Goal: Task Accomplishment & Management: Complete application form

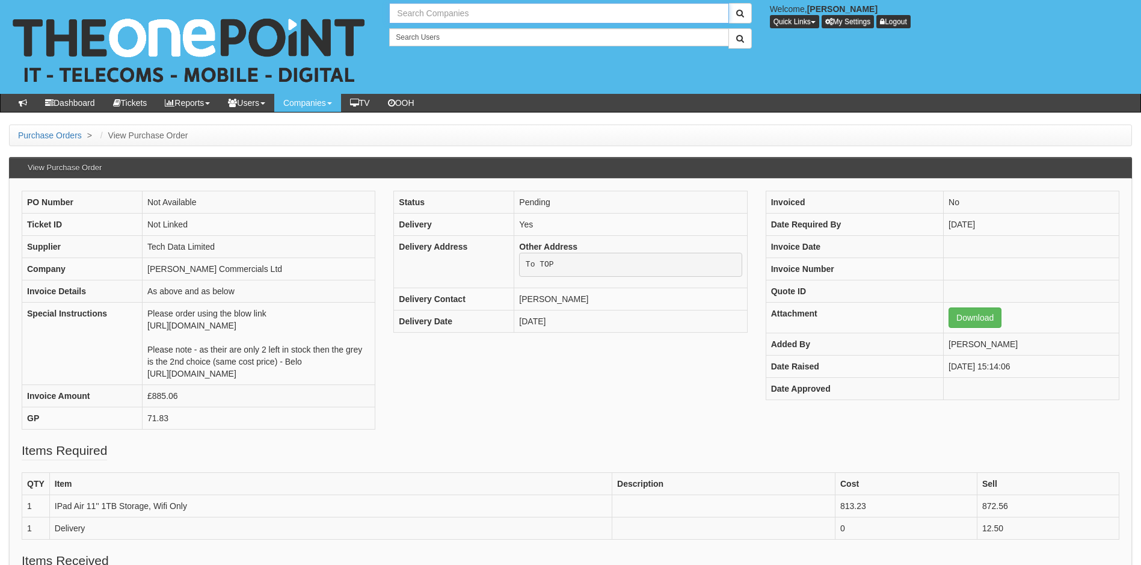
click at [440, 13] on input "text" at bounding box center [558, 13] width 339 height 20
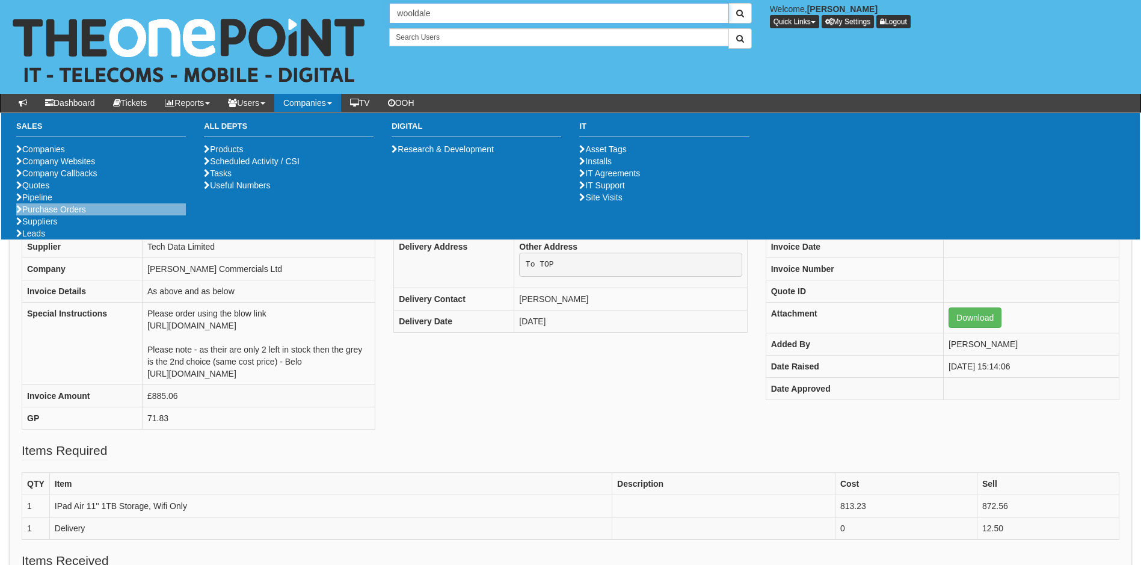
type input "wooldale"
click at [46, 214] on link "Purchase Orders" at bounding box center [51, 210] width 70 height 10
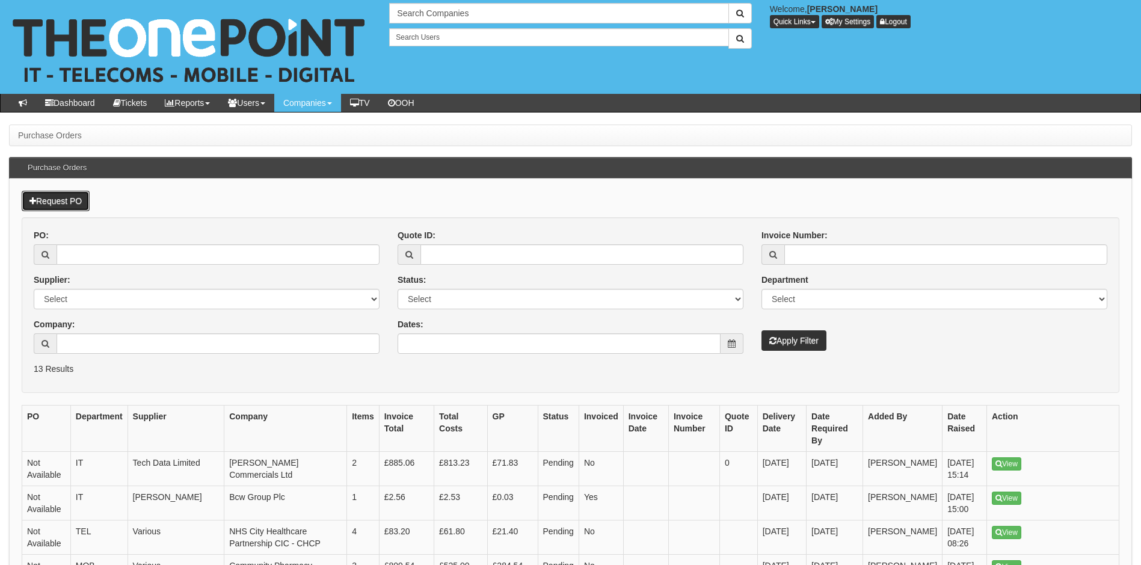
click at [46, 195] on link "Request PO" at bounding box center [56, 201] width 68 height 20
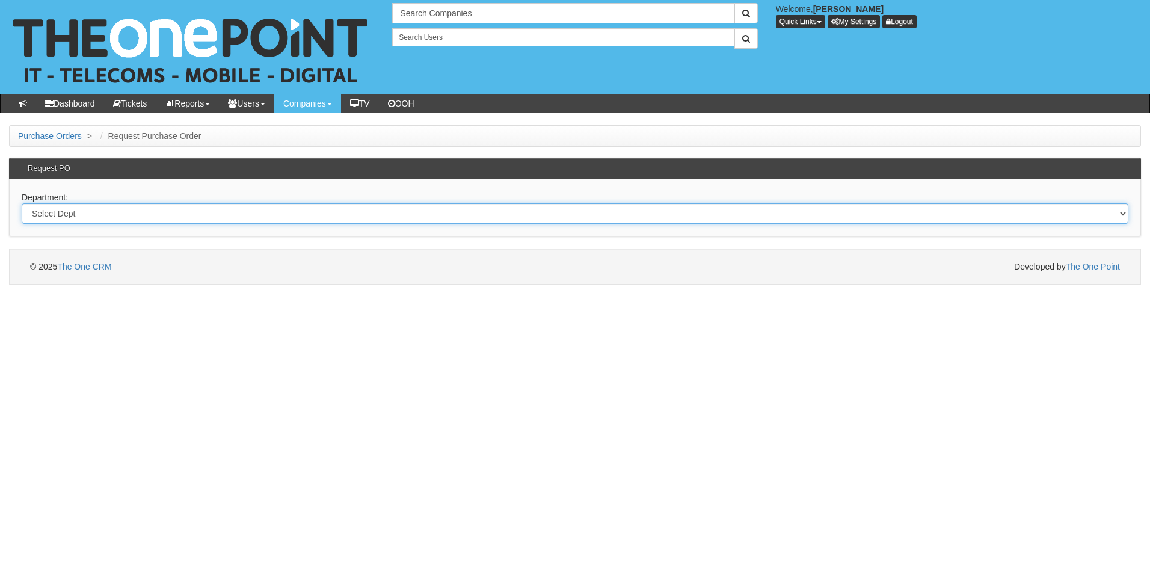
click at [88, 215] on select "Select Dept Digital Internal IT Mobiles Marketing Telecoms" at bounding box center [575, 213] width 1107 height 20
select select "?pipeID=&dept=IT"
click at [22, 203] on select "Select Dept Digital Internal IT Mobiles Marketing Telecoms" at bounding box center [575, 213] width 1107 height 20
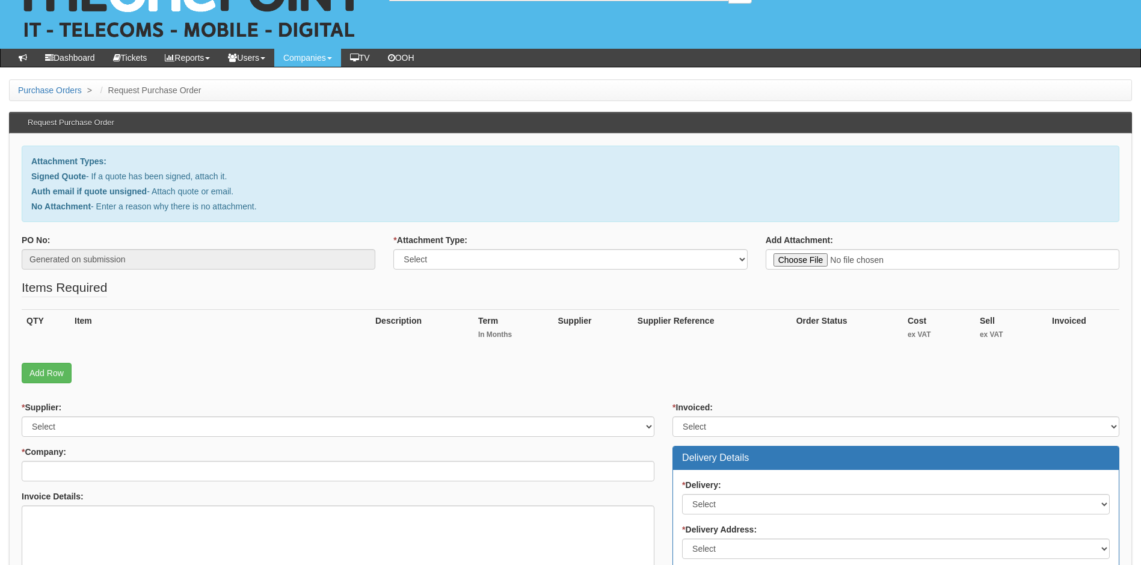
scroll to position [120, 0]
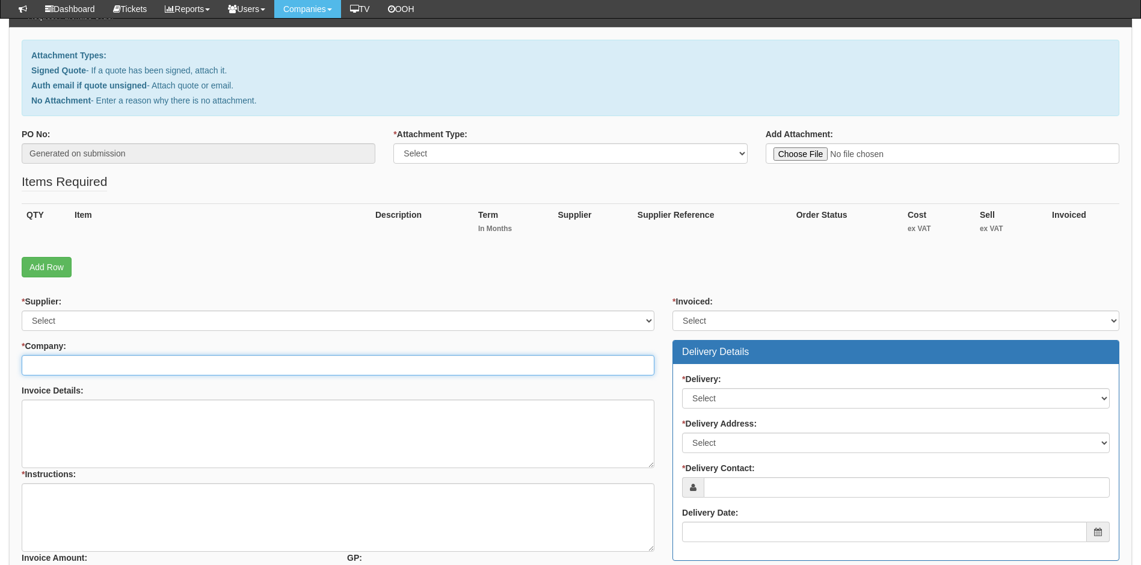
click at [105, 362] on input "* Company:" at bounding box center [338, 365] width 633 height 20
type input "w"
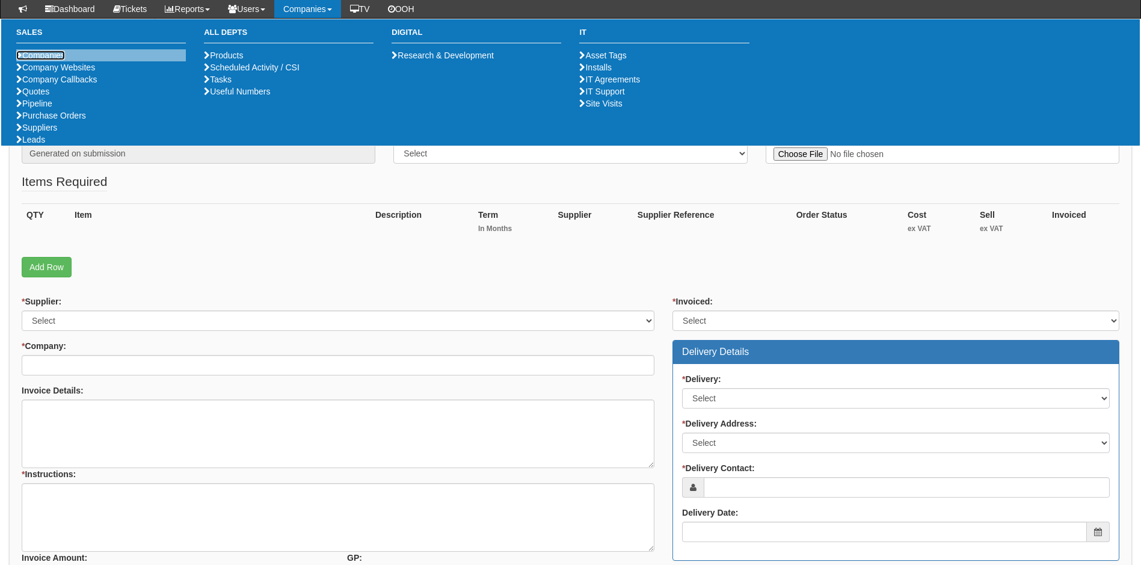
click at [52, 56] on link "Companies" at bounding box center [40, 56] width 49 height 10
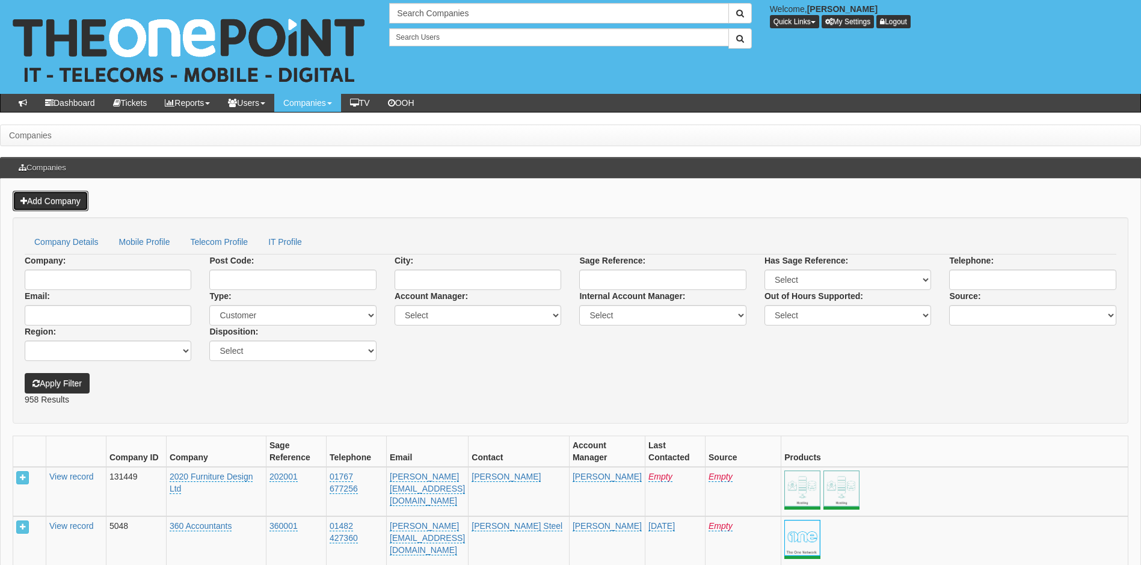
click at [55, 204] on link "Add Company" at bounding box center [51, 201] width 76 height 20
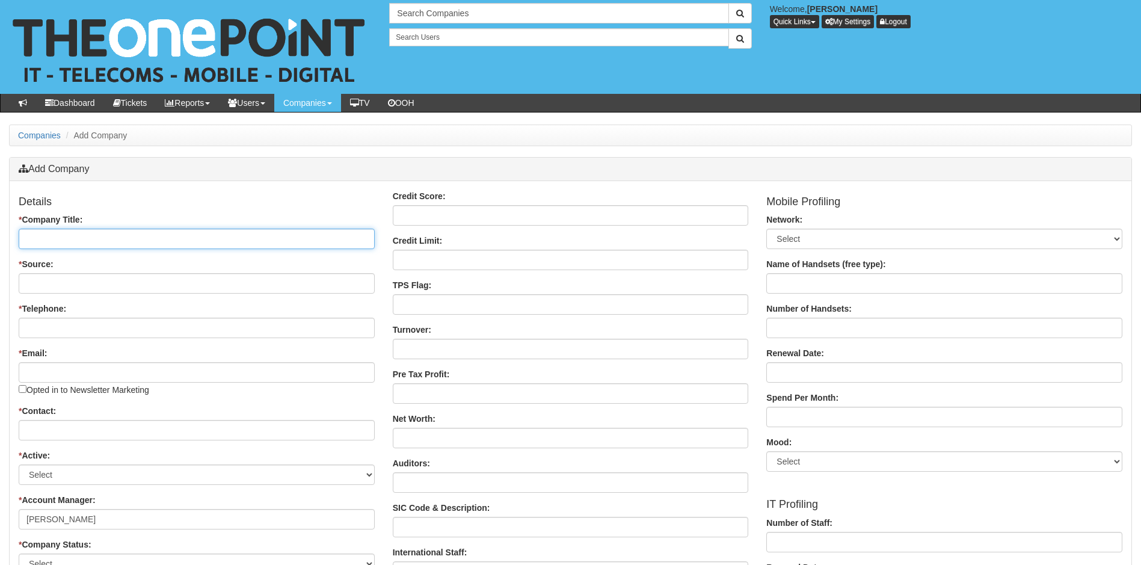
click at [63, 233] on input "* Company Title:" at bounding box center [197, 239] width 356 height 20
type input "Wooldale"
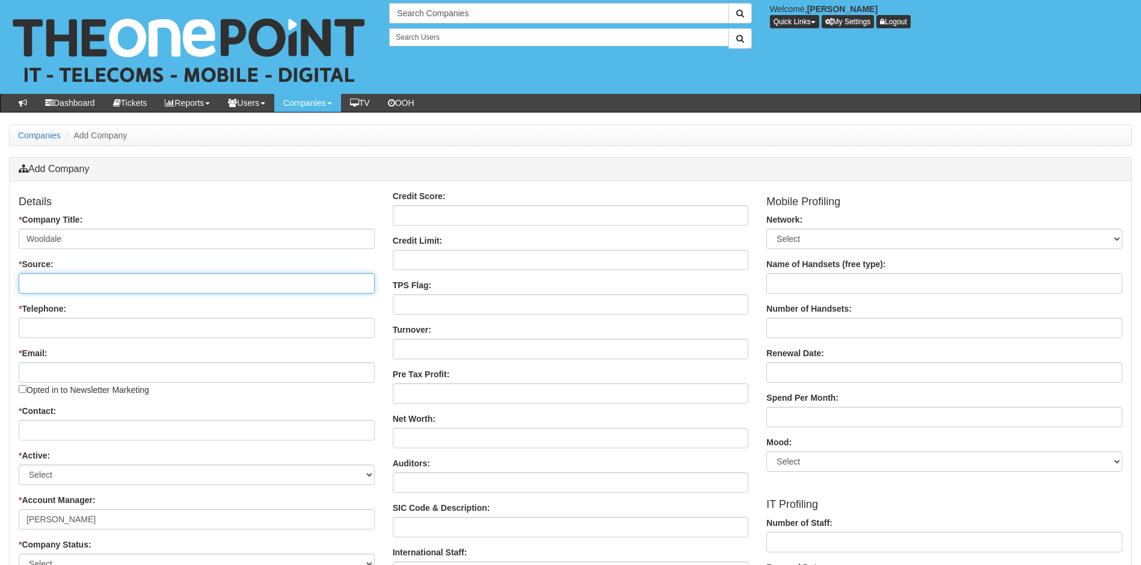
click at [61, 282] on input "* Source:" at bounding box center [197, 283] width 356 height 20
type input "Customer (Team IT)"
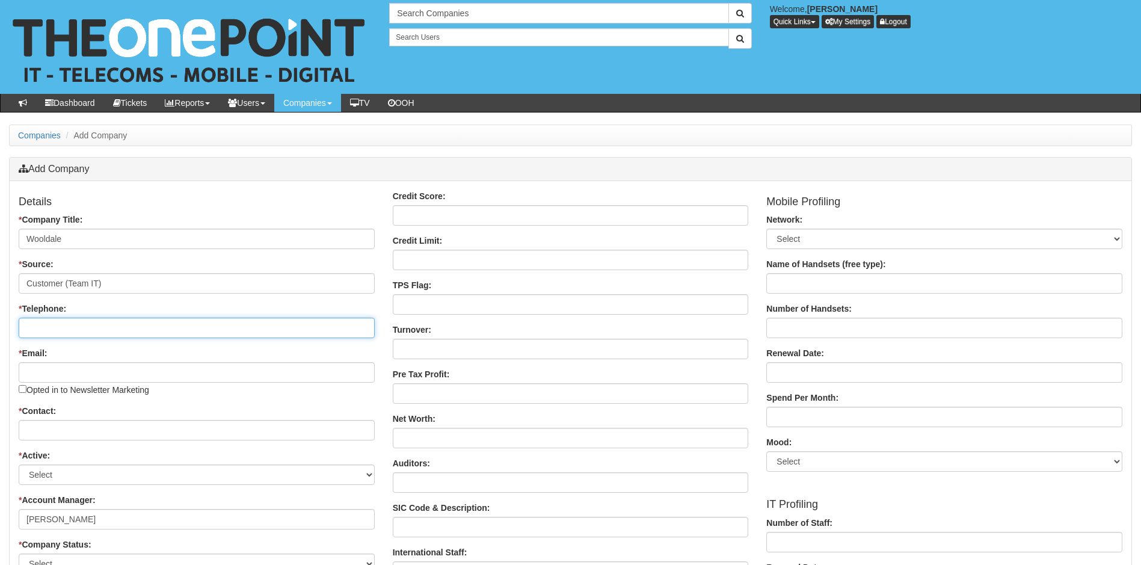
click at [74, 328] on input "* Telephone:" at bounding box center [197, 328] width 356 height 20
click at [447, 12] on input "text" at bounding box center [558, 13] width 339 height 20
type input "jo parry"
drag, startPoint x: 433, startPoint y: 10, endPoint x: 386, endPoint y: 9, distance: 46.9
click at [386, 9] on div "No search results. jo parry" at bounding box center [570, 13] width 380 height 20
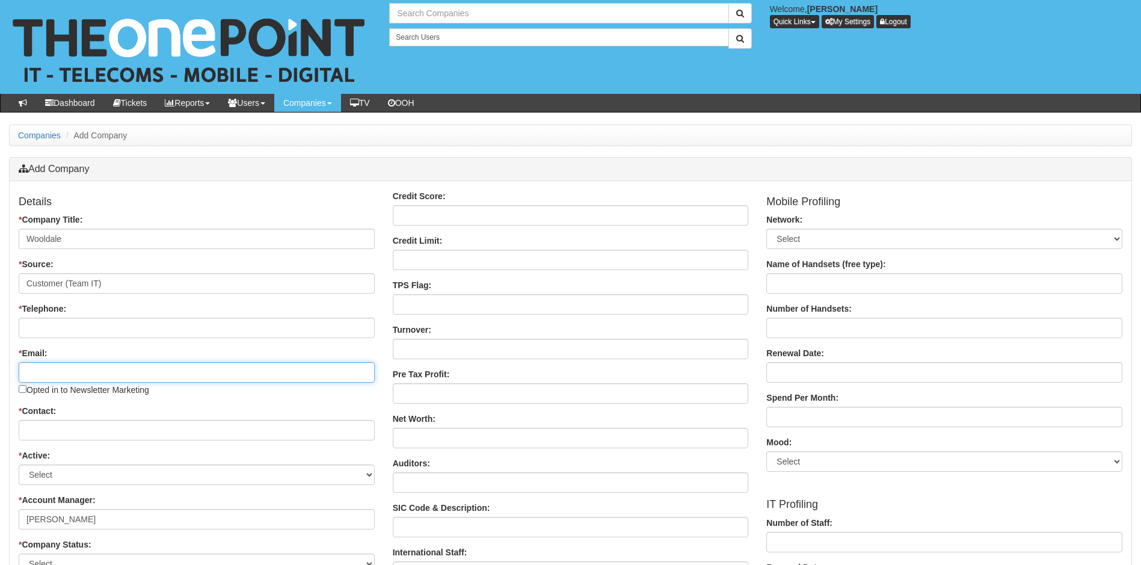
type input "Search Companies"
click at [181, 371] on input "* Email:" at bounding box center [197, 372] width 356 height 20
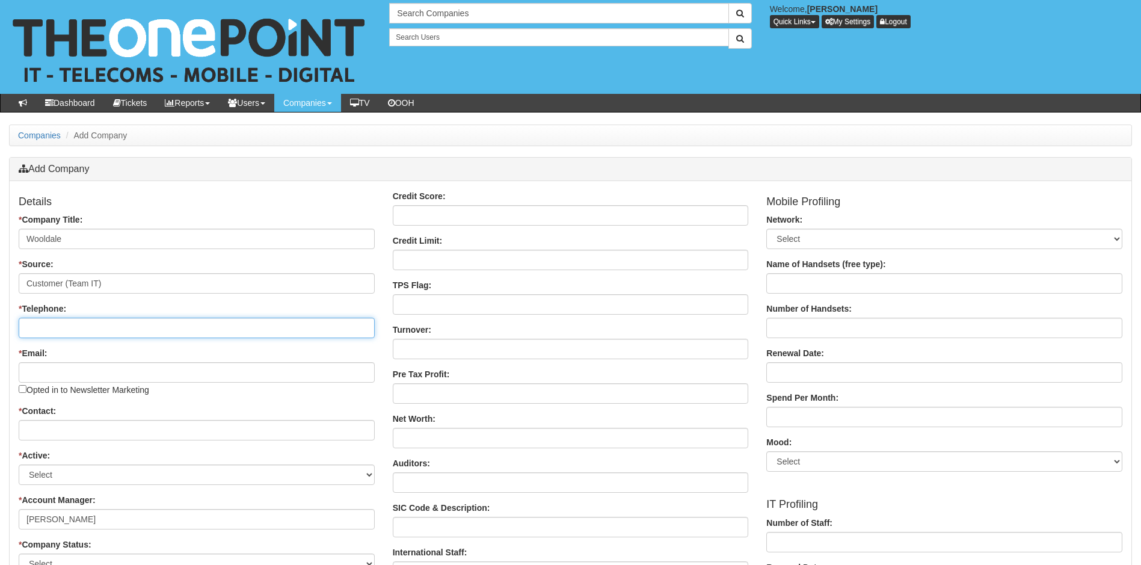
drag, startPoint x: 141, startPoint y: 329, endPoint x: 163, endPoint y: 331, distance: 21.8
click at [143, 329] on input "* Telephone:" at bounding box center [197, 328] width 356 height 20
click at [426, 15] on input "text" at bounding box center [558, 13] width 339 height 20
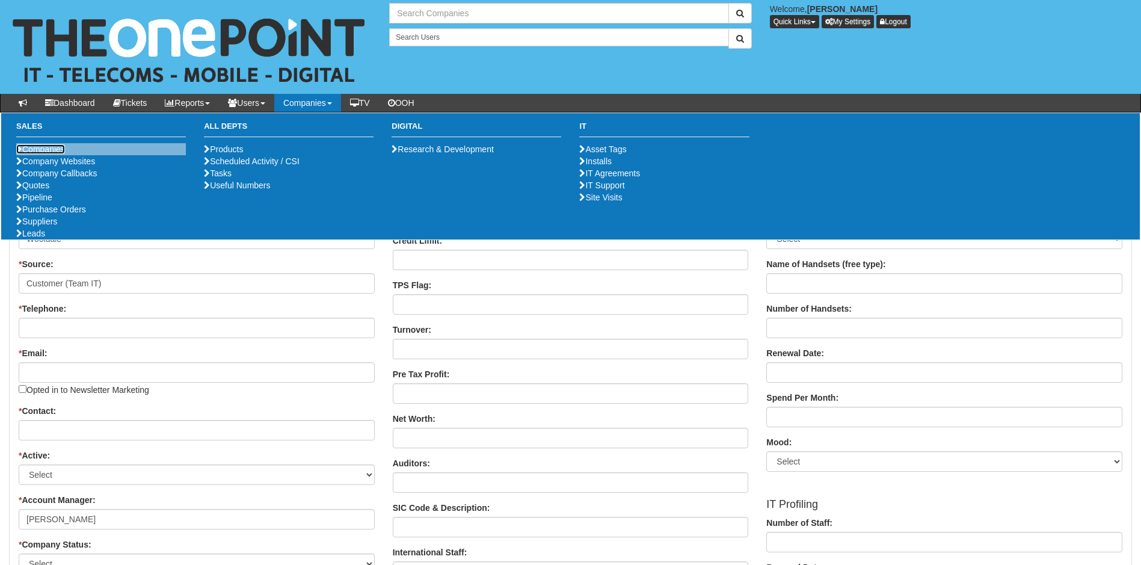
type input "Search Companies"
click at [51, 147] on link "Companies" at bounding box center [40, 149] width 49 height 10
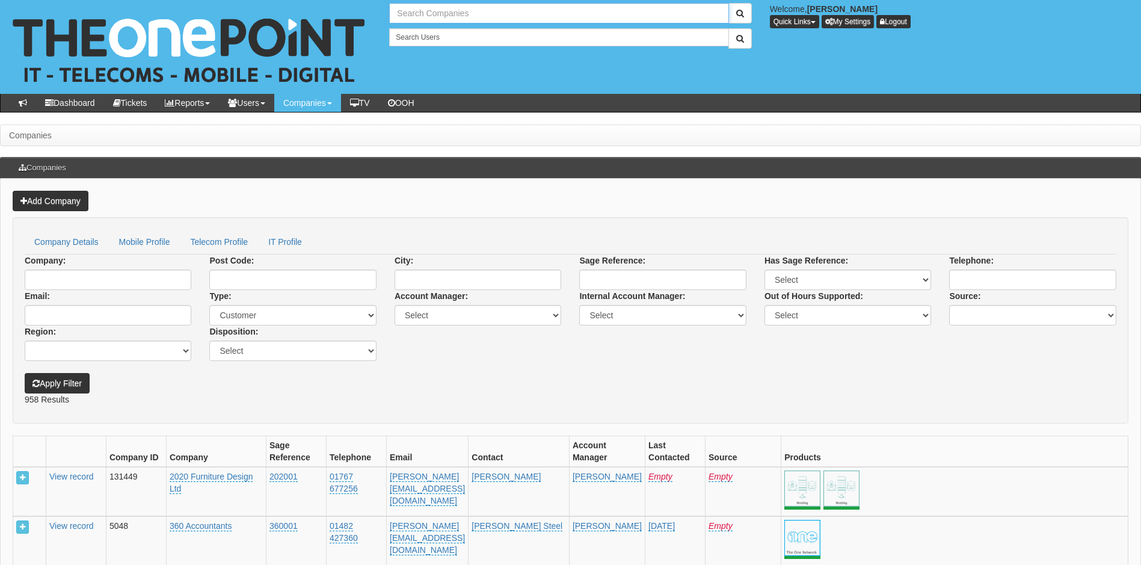
click at [445, 10] on input "text" at bounding box center [558, 13] width 339 height 20
type input "Jo Parry"
click at [742, 12] on span "submit" at bounding box center [740, 13] width 8 height 8
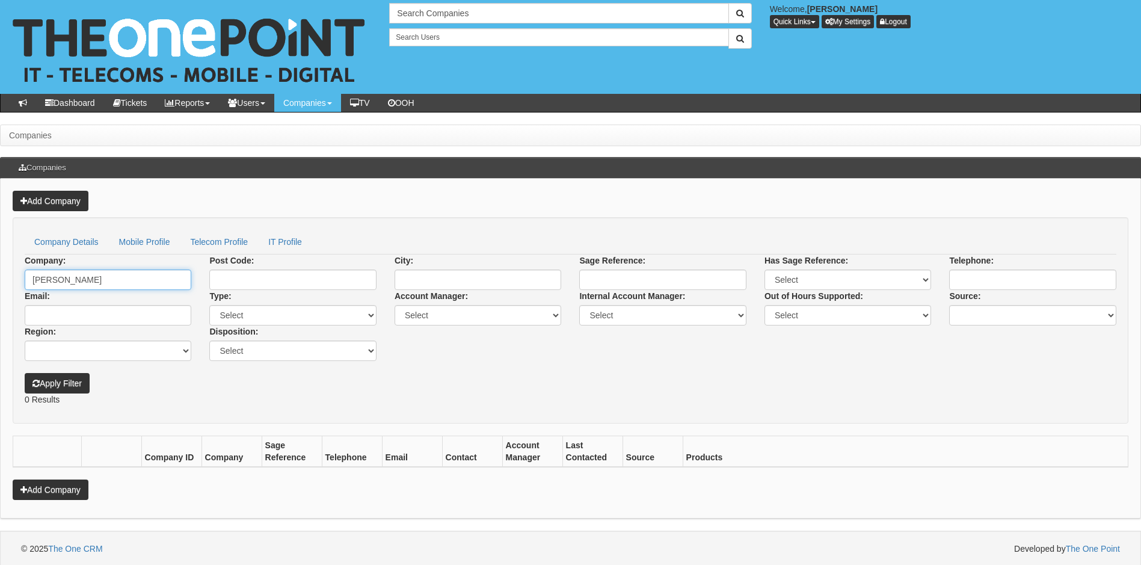
drag, startPoint x: 119, startPoint y: 283, endPoint x: 24, endPoint y: 277, distance: 95.2
click at [24, 277] on div "Company: Jo Parry" at bounding box center [108, 271] width 185 height 35
click at [488, 13] on input "text" at bounding box center [558, 13] width 339 height 20
type input "Search Companies"
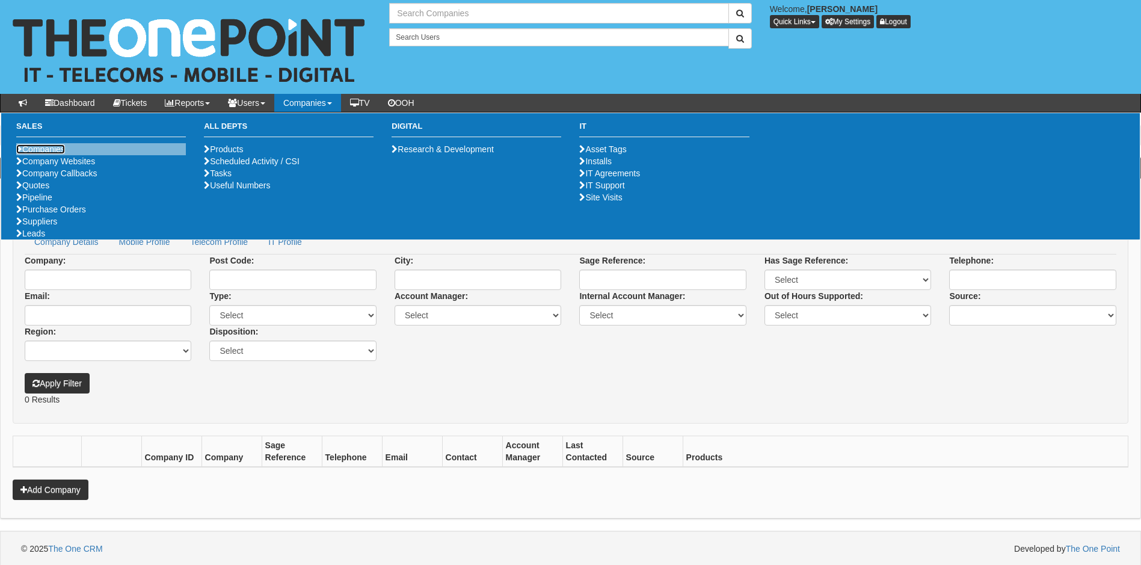
type input "Search Companies"
click at [51, 149] on link "Companies" at bounding box center [40, 149] width 49 height 10
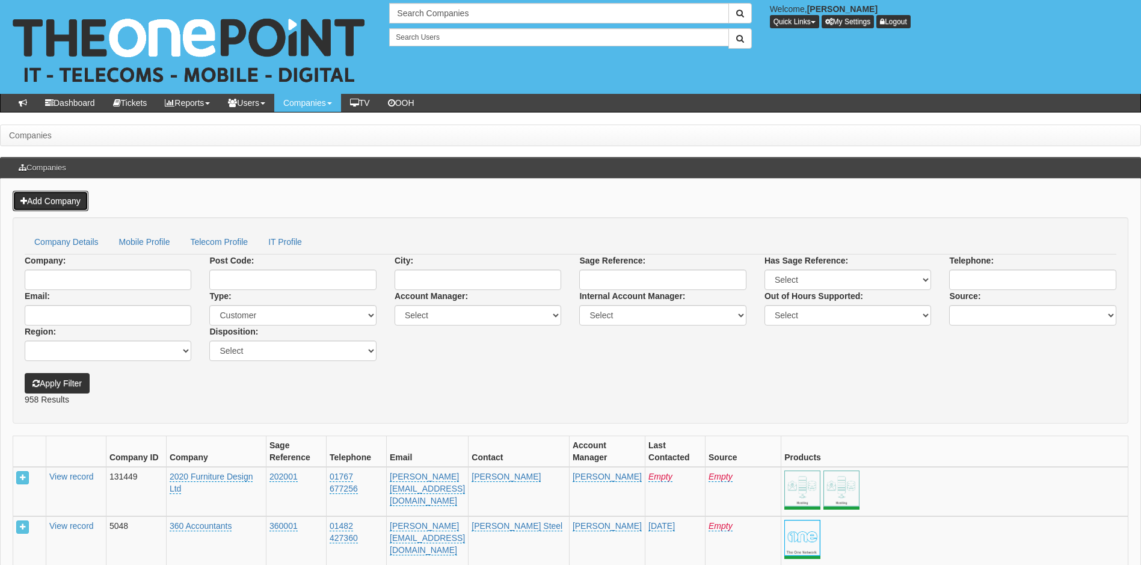
click at [54, 200] on link "Add Company" at bounding box center [51, 201] width 76 height 20
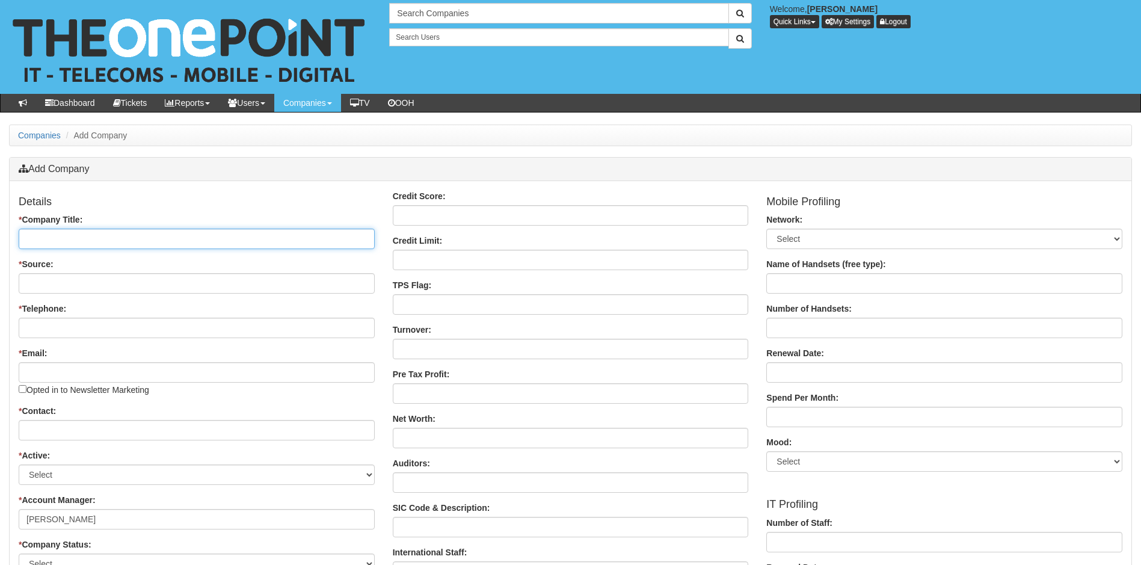
click at [97, 238] on input "* Company Title:" at bounding box center [197, 239] width 356 height 20
click at [239, 202] on h4 "Details" at bounding box center [197, 202] width 356 height 12
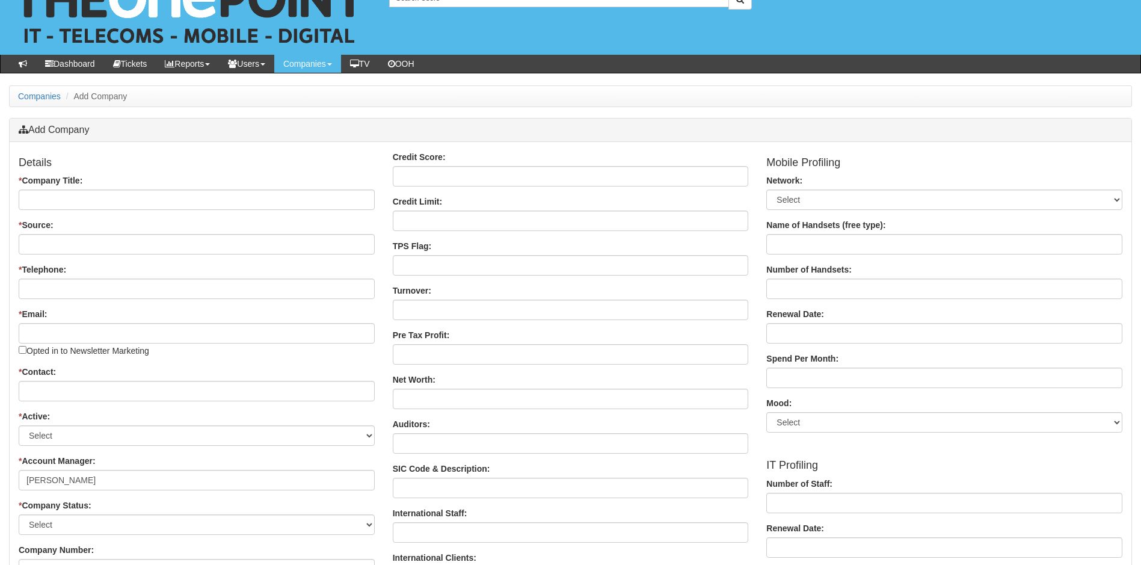
scroll to position [60, 0]
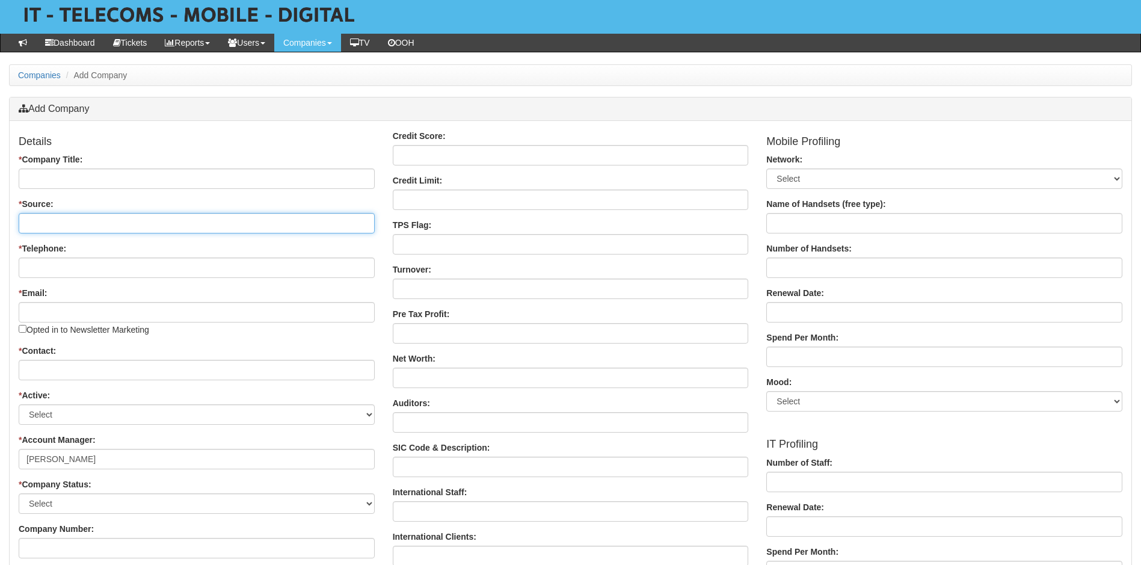
click at [76, 225] on input "* Source:" at bounding box center [197, 223] width 356 height 20
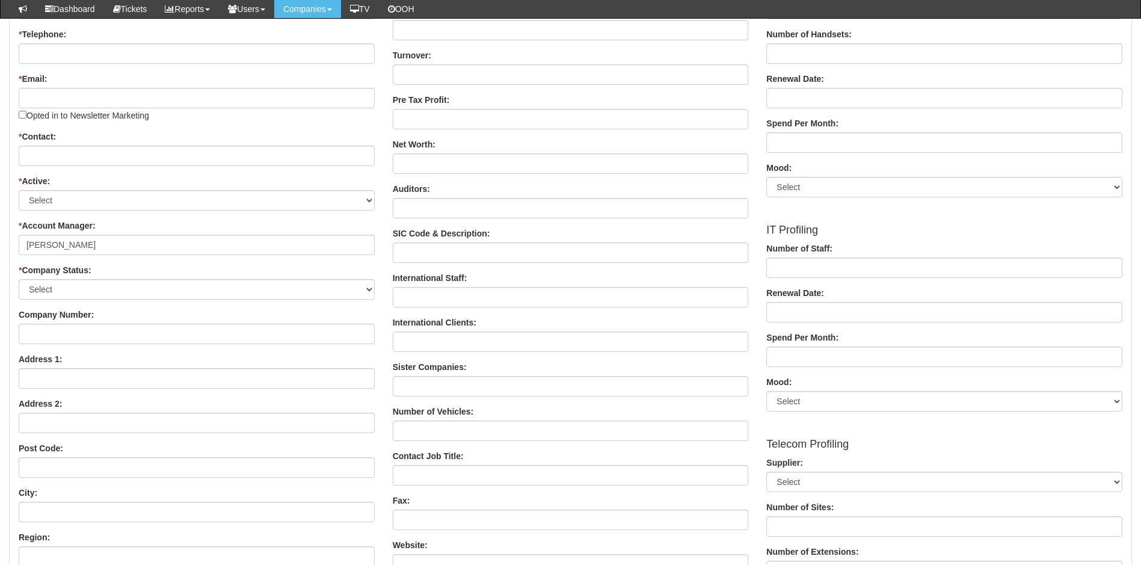
scroll to position [0, 0]
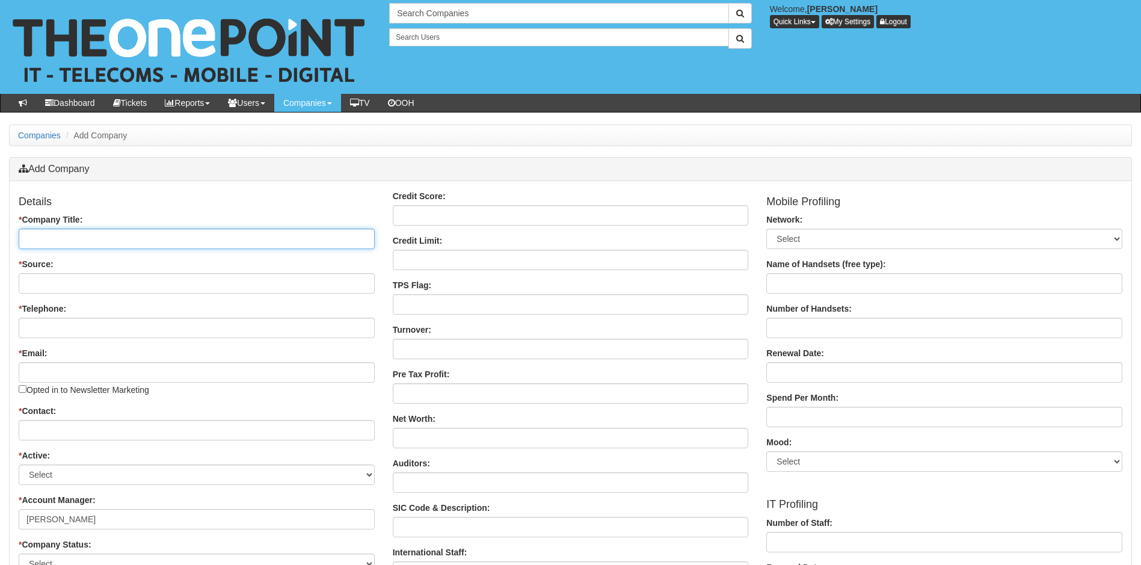
click at [94, 239] on input "* Company Title:" at bounding box center [197, 239] width 356 height 20
type input "Wooldale"
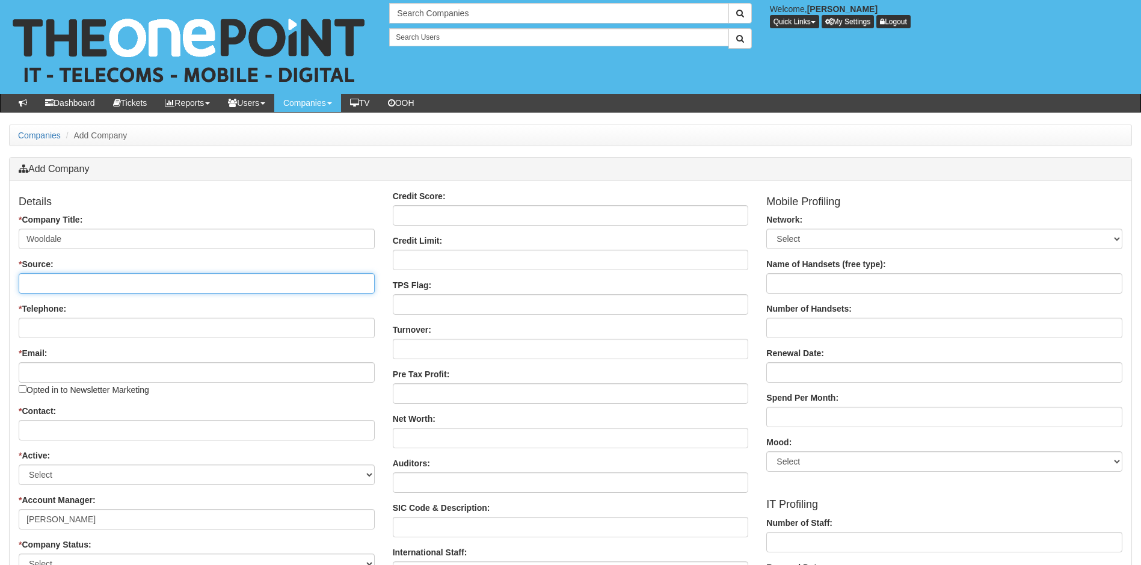
click at [79, 283] on input "* Source:" at bounding box center [197, 283] width 356 height 20
type input "Customer (Team IT)"
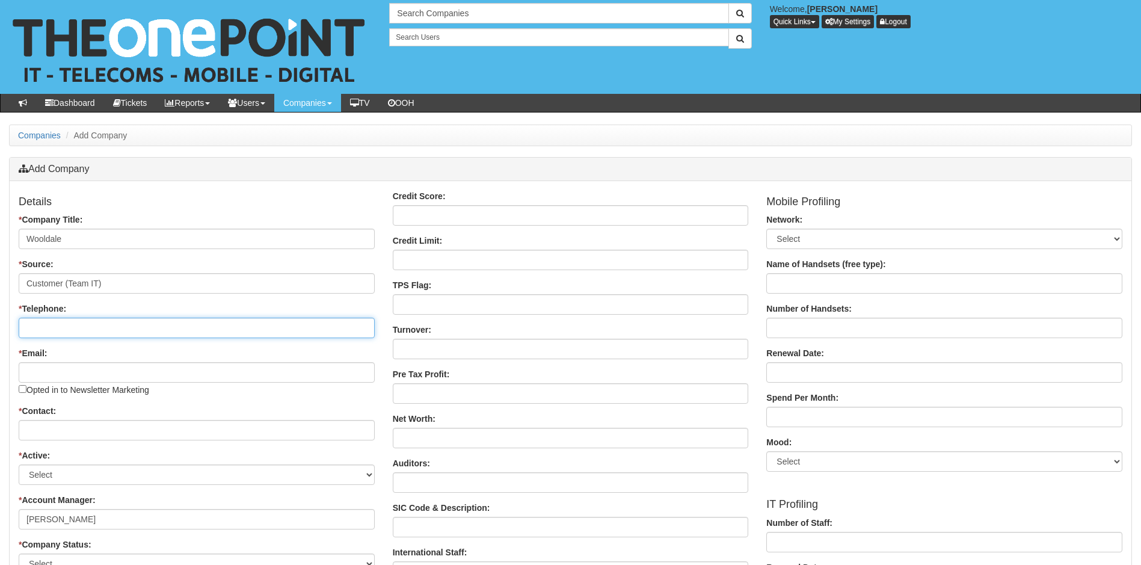
click at [70, 331] on input "* Telephone:" at bounding box center [197, 328] width 356 height 20
click at [58, 333] on input "* Telephone:" at bounding box center [197, 328] width 356 height 20
paste input "01407711392"
type input "01407711392"
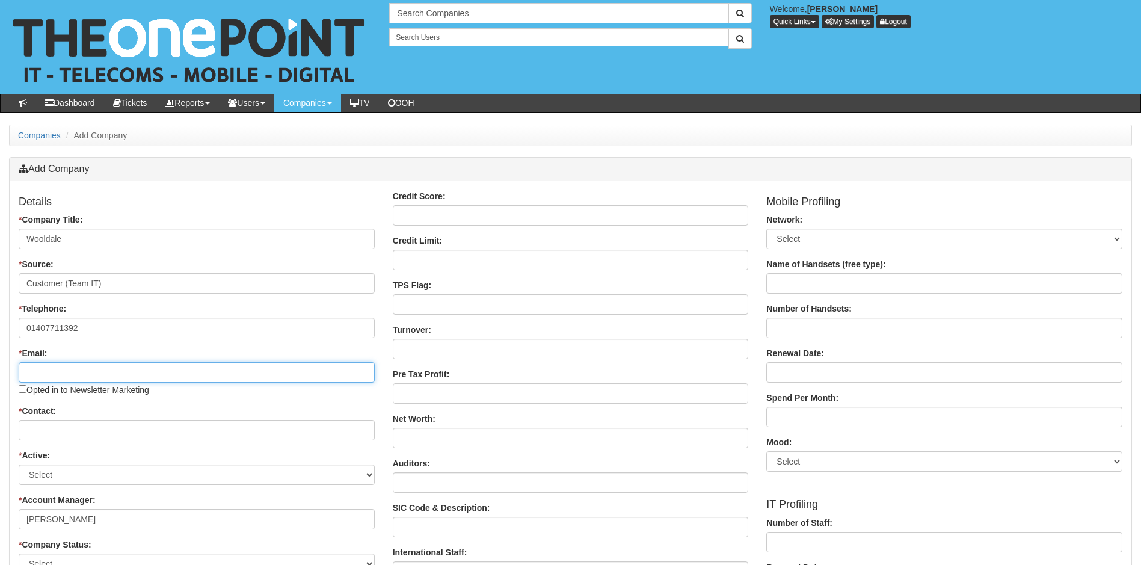
click at [63, 368] on input "* Email:" at bounding box center [197, 372] width 356 height 20
click at [59, 367] on input "* Email:" at bounding box center [197, 372] width 356 height 20
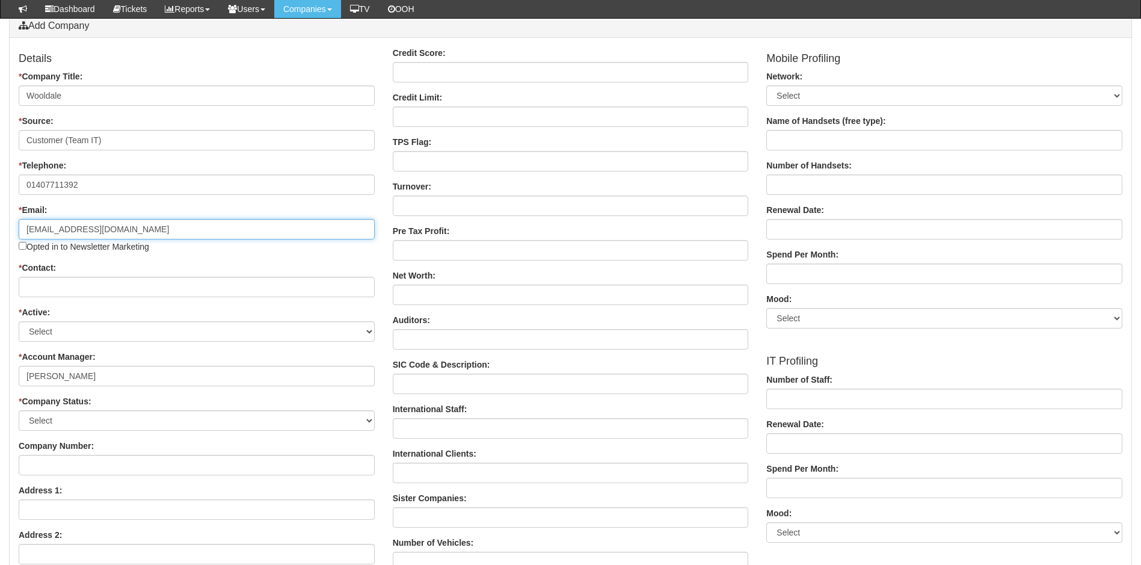
scroll to position [120, 0]
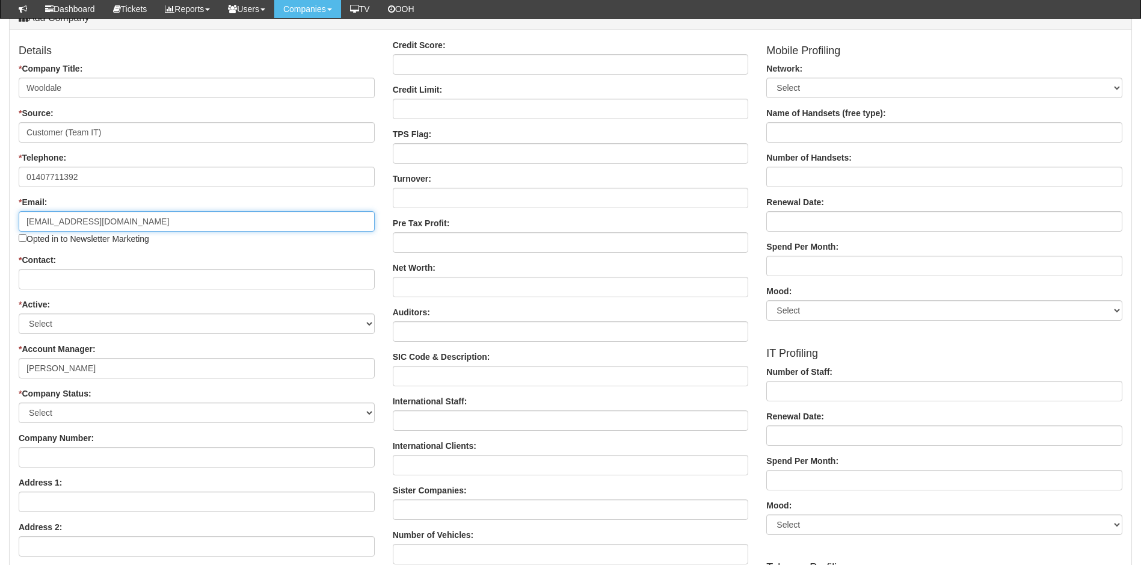
type input "jo@wooldale.com"
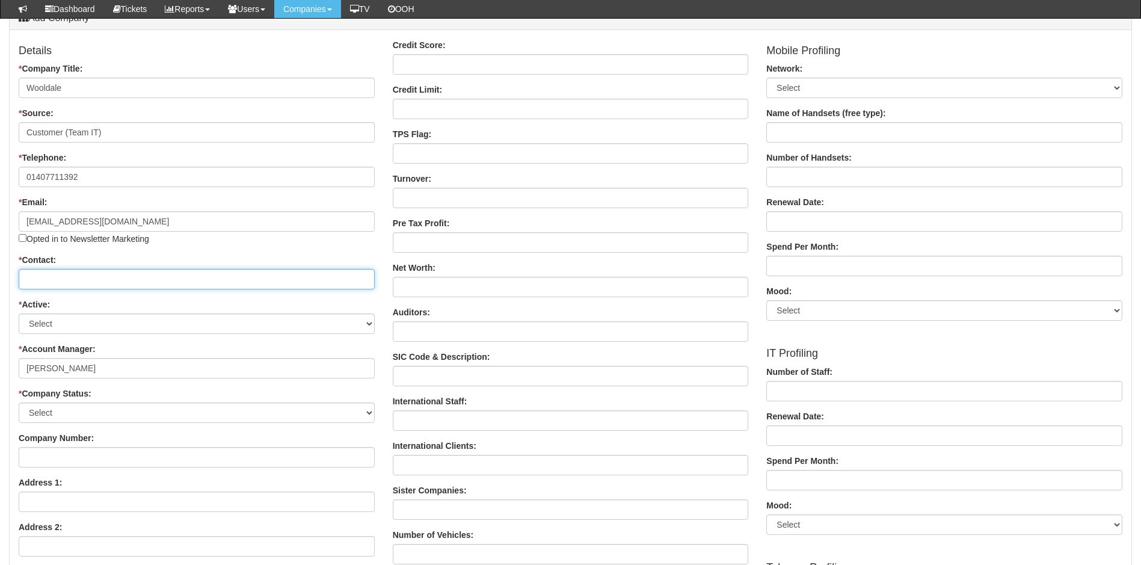
click at [60, 281] on input "* Contact:" at bounding box center [197, 279] width 356 height 20
type input "Jo Parry"
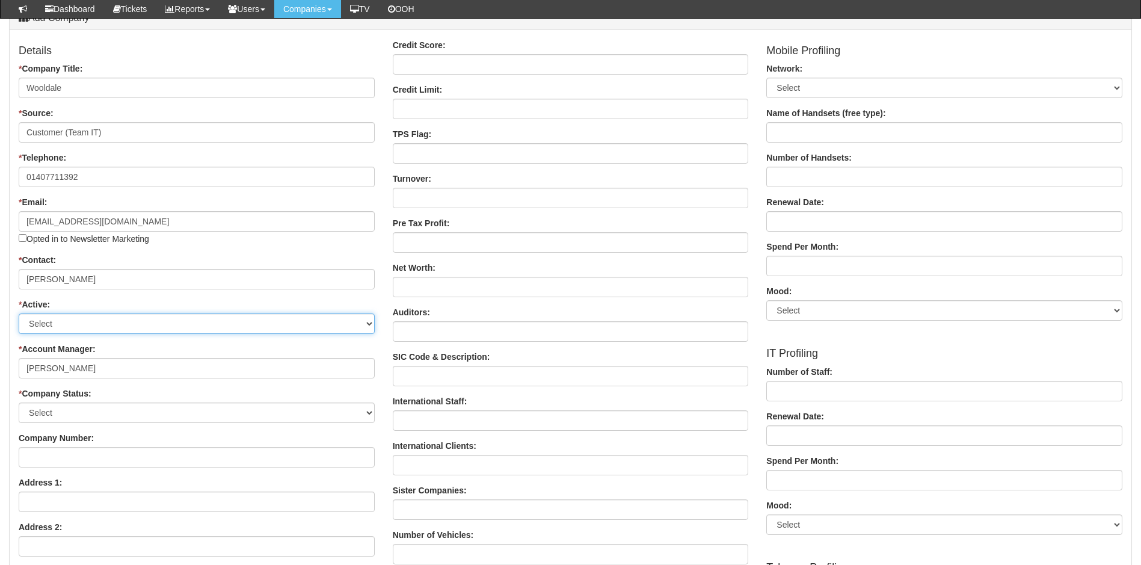
drag, startPoint x: 83, startPoint y: 328, endPoint x: 90, endPoint y: 331, distance: 8.1
click at [84, 328] on select "Select Active Stop" at bounding box center [197, 323] width 356 height 20
select select "Active"
click at [19, 313] on select "Select Active Stop" at bounding box center [197, 323] width 356 height 20
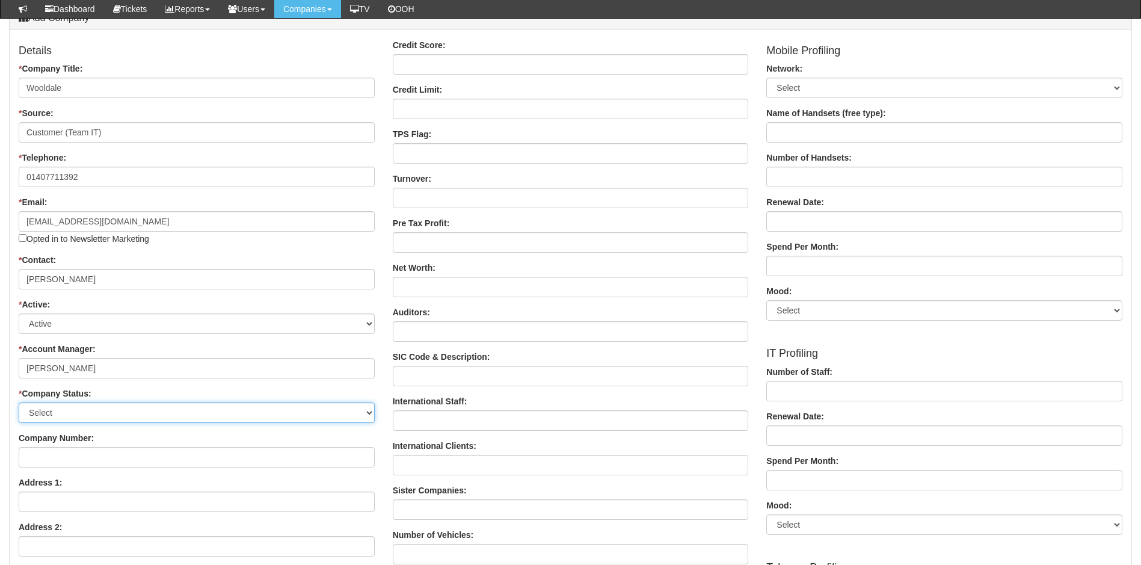
click at [85, 418] on select "Select Customer Do Not Ring Prospect Prospect Profile Supplier X-Customer" at bounding box center [197, 412] width 356 height 20
select select "Customer"
click at [19, 402] on select "Select Customer Do Not Ring Prospect Prospect Profile Supplier X-Customer" at bounding box center [197, 412] width 356 height 20
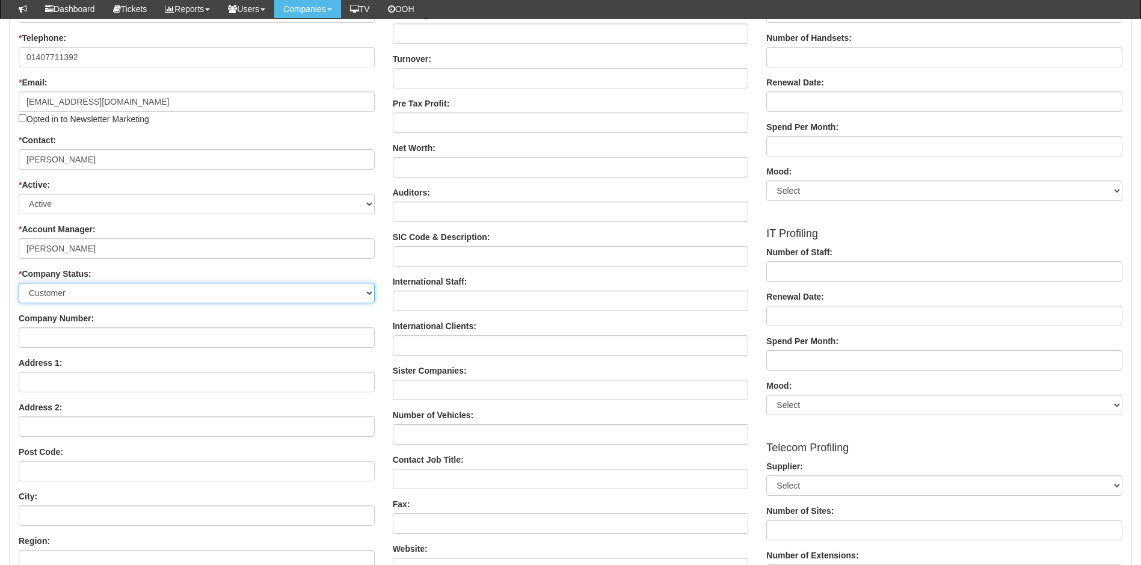
scroll to position [241, 0]
click at [84, 337] on input "Company Number:" at bounding box center [197, 337] width 356 height 20
click at [172, 319] on div "Company Number:" at bounding box center [197, 329] width 356 height 35
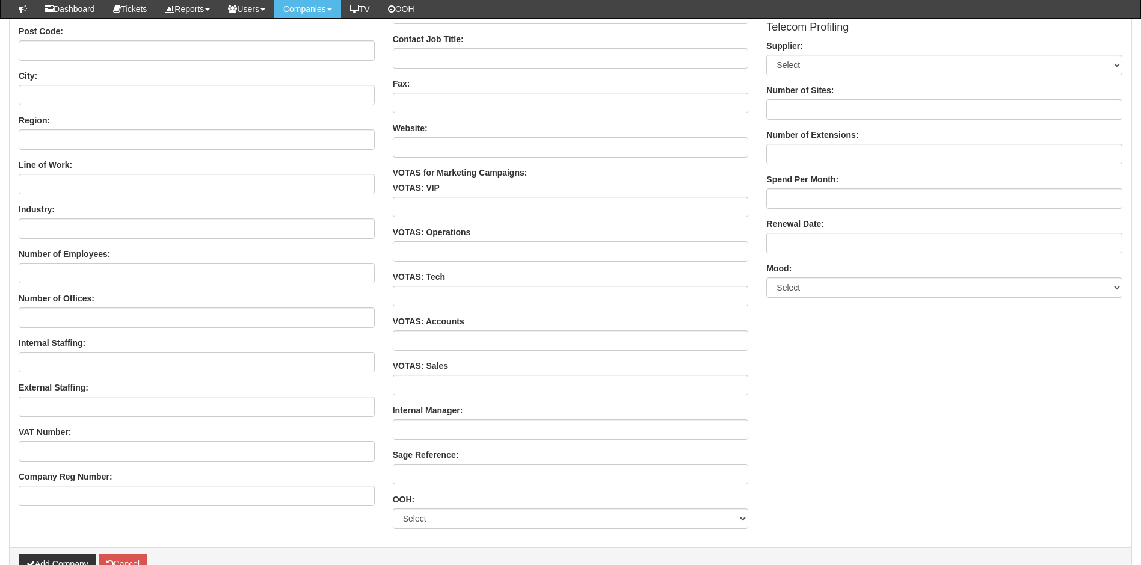
scroll to position [724, 0]
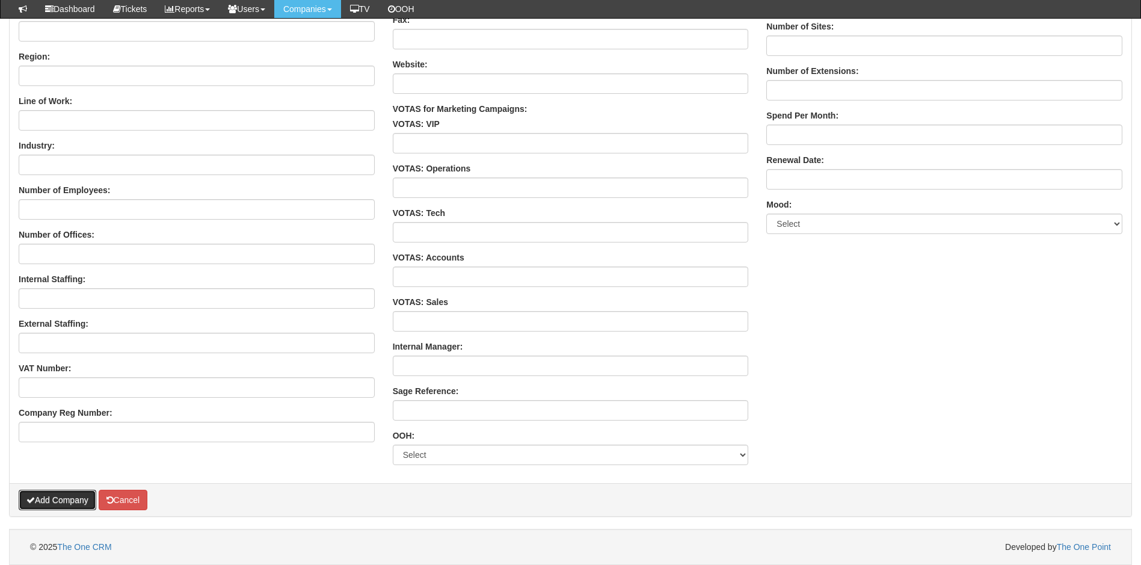
click at [65, 499] on button "Add Company" at bounding box center [58, 500] width 78 height 20
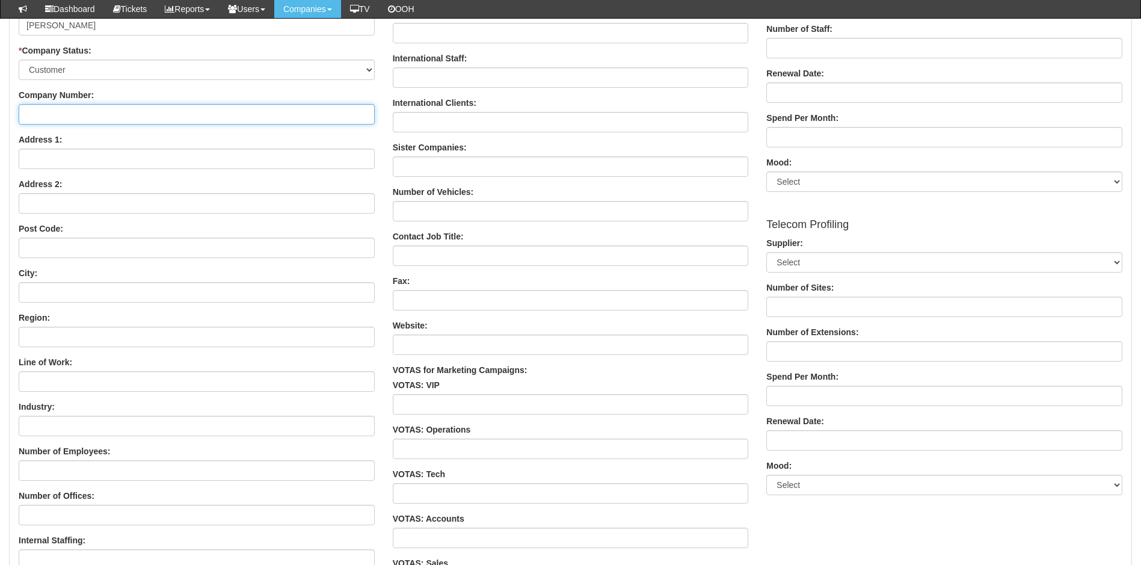
scroll to position [327, 0]
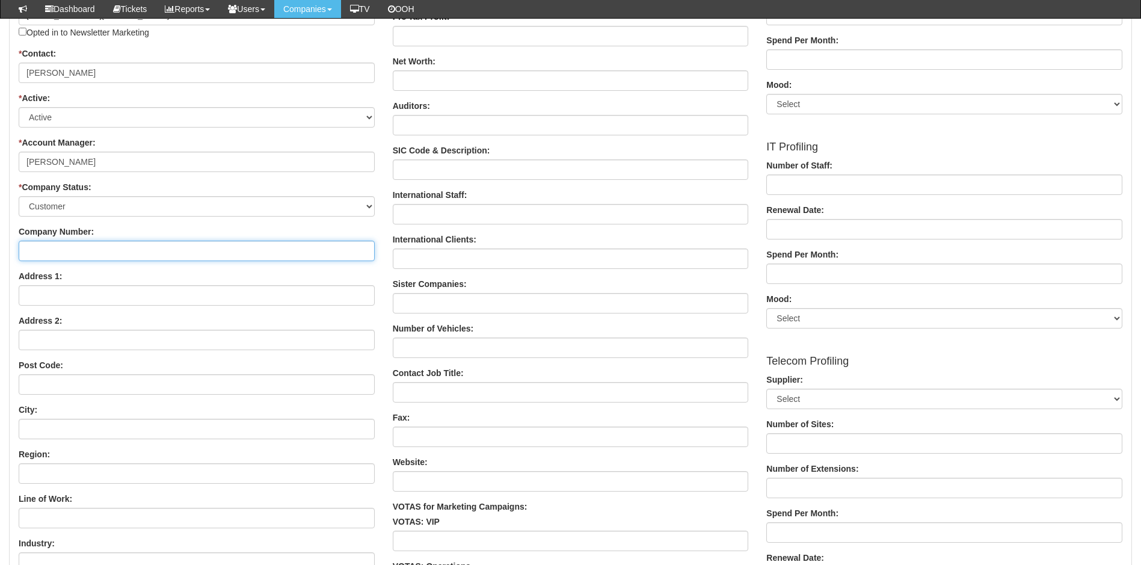
click at [103, 256] on input "Company Number:" at bounding box center [197, 251] width 356 height 20
drag, startPoint x: 65, startPoint y: 252, endPoint x: 71, endPoint y: 251, distance: 6.0
click at [65, 252] on input "Legacy" at bounding box center [197, 251] width 356 height 20
type input "Legacy Team IT Domestic client"
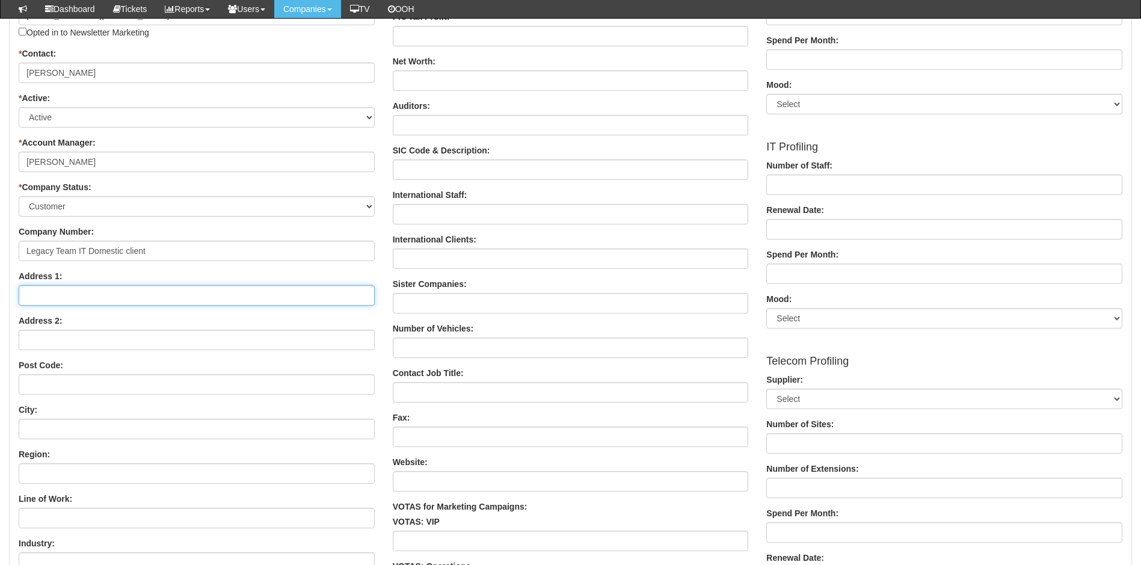
click at [40, 295] on input "Address 1:" at bounding box center [197, 295] width 356 height 20
paste input "Tan Y Felin Mynydd Mechell Angelsey LL68 0TS"
drag, startPoint x: 215, startPoint y: 296, endPoint x: 171, endPoint y: 292, distance: 43.5
click at [171, 292] on input "Tan Y Felin Mynydd Mechell Angelsey LL68 0TS" at bounding box center [197, 295] width 356 height 20
type input "Tan Y Felin Mynydd Mechell Angelsey LL68 0TS"
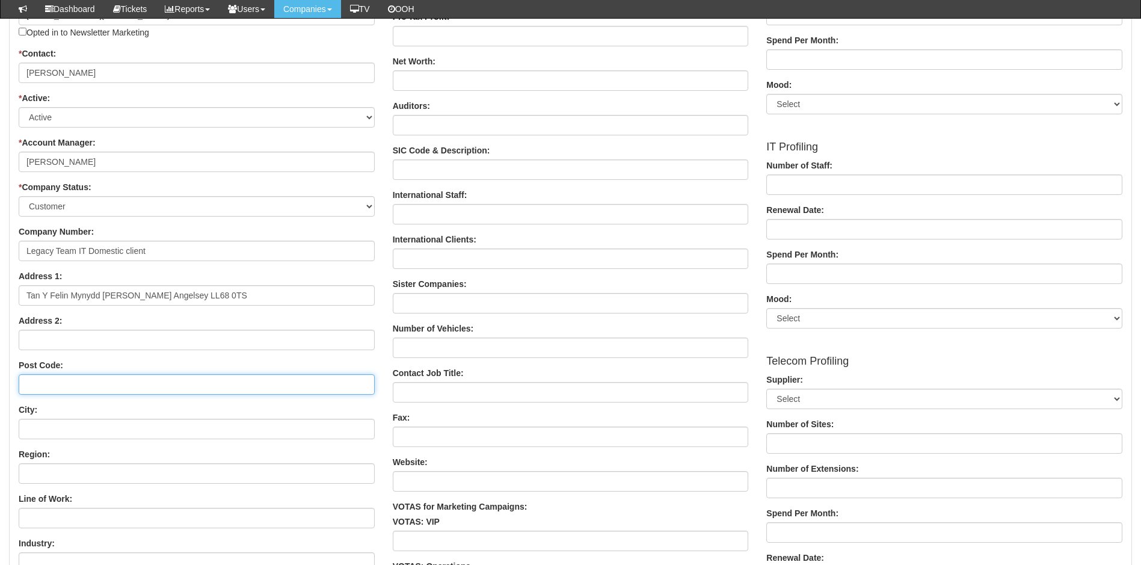
click at [58, 387] on input "Post Code:" at bounding box center [197, 384] width 356 height 20
paste input "LL68 0TS"
type input "LL68 0TS"
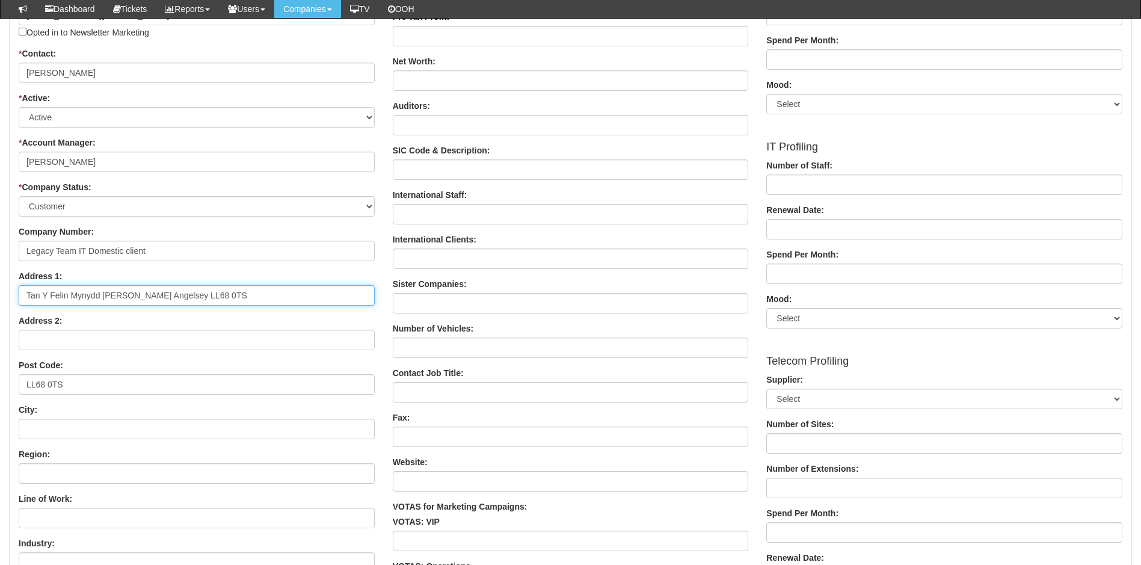
drag, startPoint x: 206, startPoint y: 297, endPoint x: 168, endPoint y: 291, distance: 39.0
click at [168, 291] on input "Tan Y Felin Mynydd Mechell Angelsey LL68 0TS" at bounding box center [197, 295] width 356 height 20
drag, startPoint x: 184, startPoint y: 295, endPoint x: 70, endPoint y: 291, distance: 113.7
click at [70, 291] on input "Tan Y Felin Mynydd Mechell Angelsey" at bounding box center [197, 295] width 356 height 20
type input "Tan Y Felin Mynydd Mechell Angelsey"
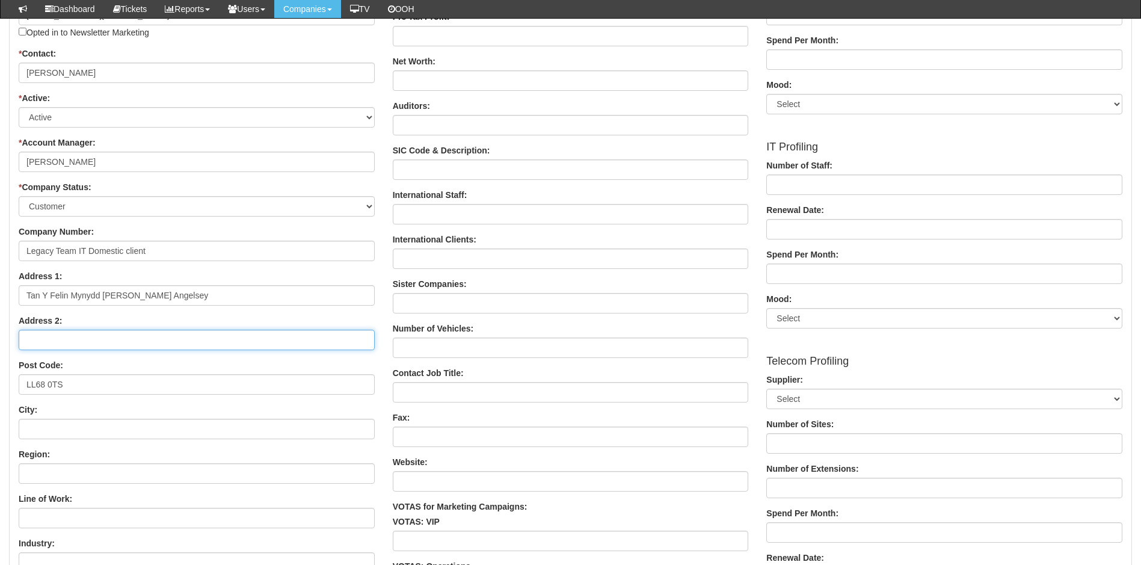
click at [52, 338] on input "Address 2:" at bounding box center [197, 340] width 356 height 20
paste input "Mynydd Mechell Angelsey"
type input "Mynydd Mechell Angelsey"
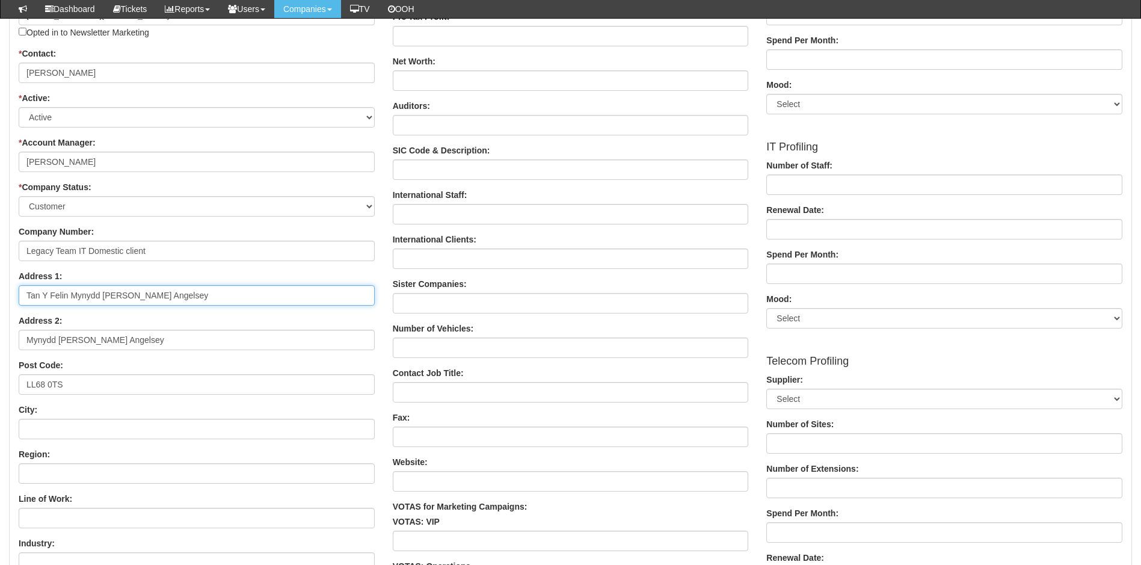
drag, startPoint x: 197, startPoint y: 295, endPoint x: 71, endPoint y: 294, distance: 125.7
click at [70, 294] on input "Tan Y Felin Mynydd Mechell Angelsey" at bounding box center [197, 295] width 356 height 20
type input "Tan Y Felin"
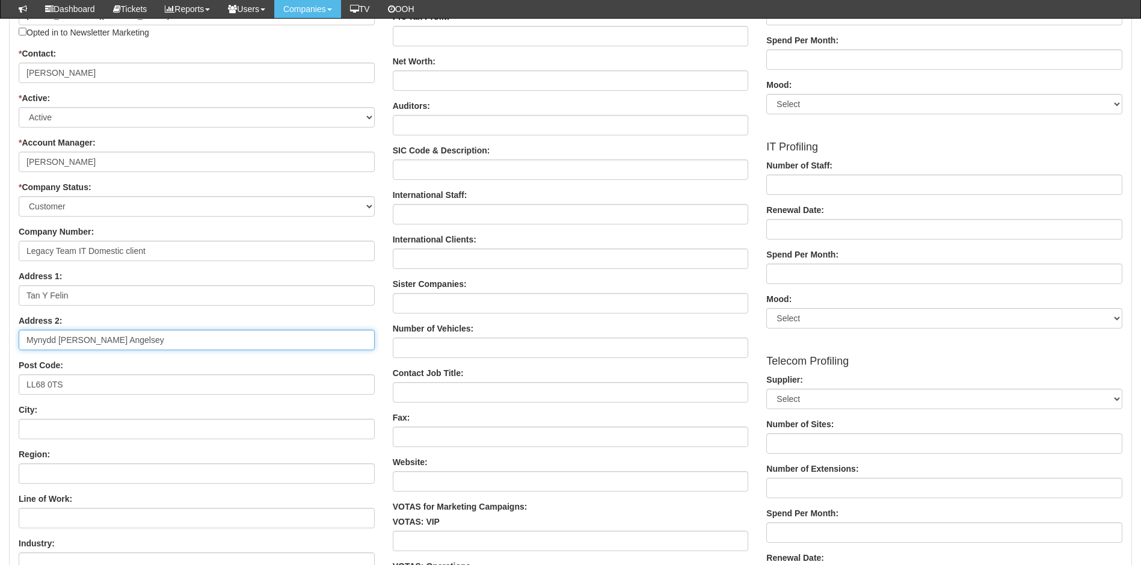
drag, startPoint x: 127, startPoint y: 341, endPoint x: 90, endPoint y: 340, distance: 37.3
click at [90, 340] on input "Mynydd Mechell Angelsey" at bounding box center [197, 340] width 356 height 20
type input "Mynydd Mechell"
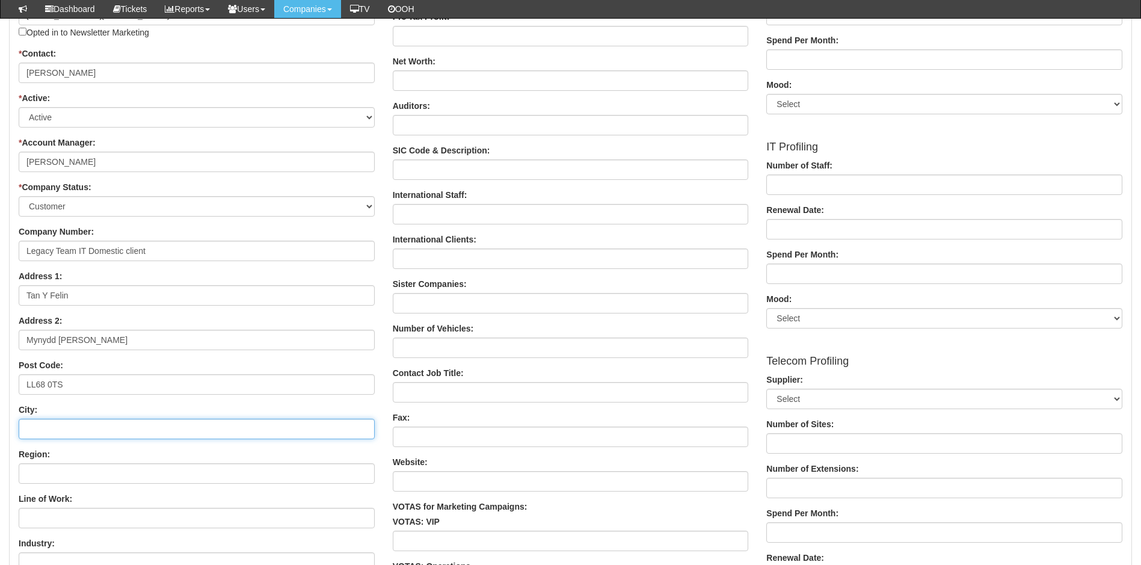
click at [46, 430] on input "City:" at bounding box center [197, 429] width 356 height 20
paste input "Angelsey"
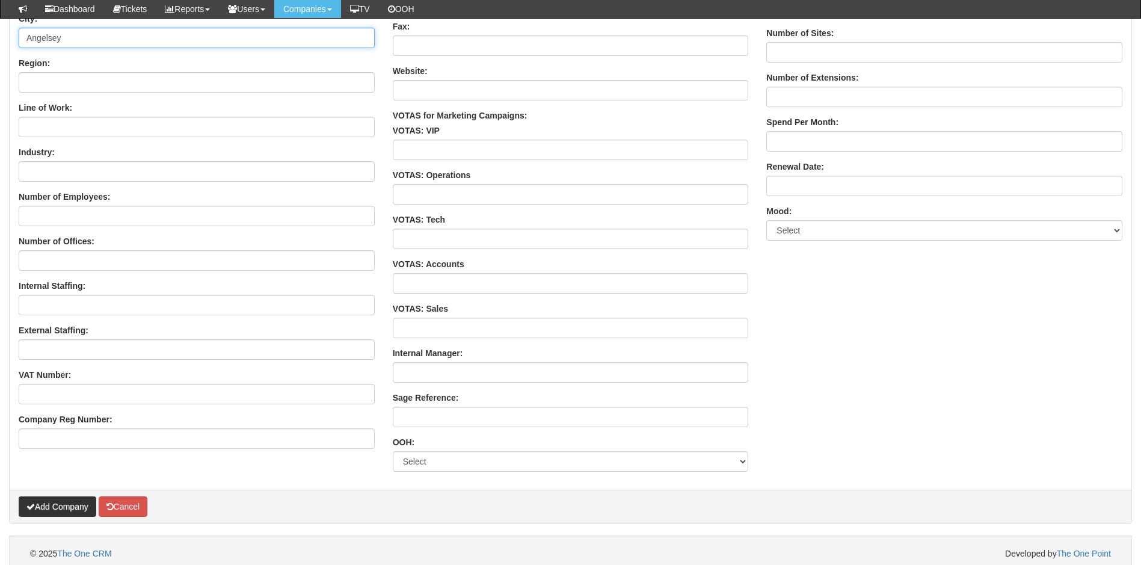
scroll to position [724, 0]
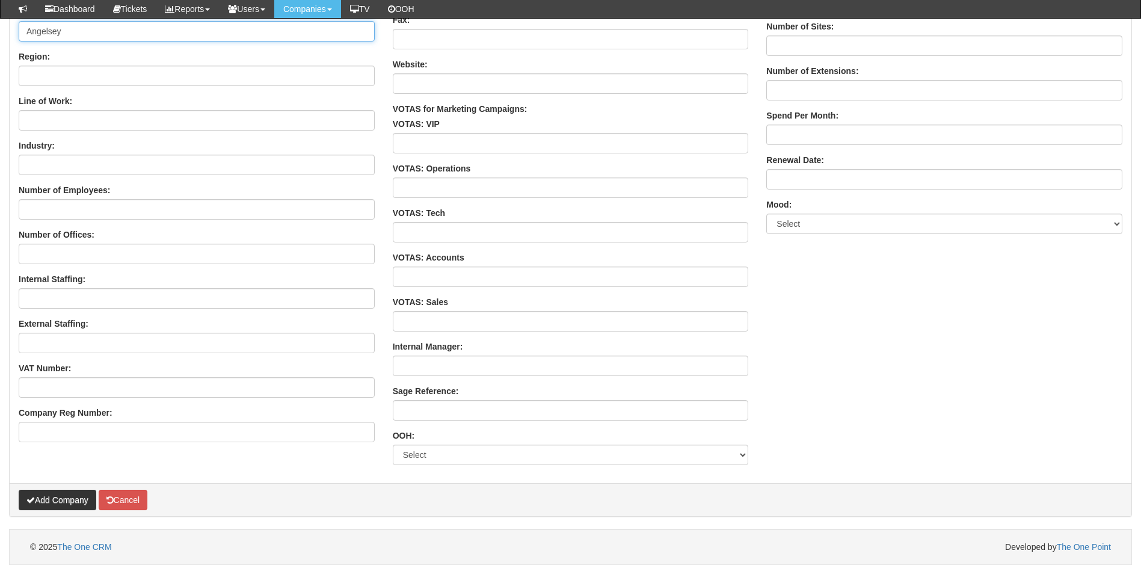
type input "Angelsey"
click at [61, 494] on button "Add Company" at bounding box center [58, 500] width 78 height 20
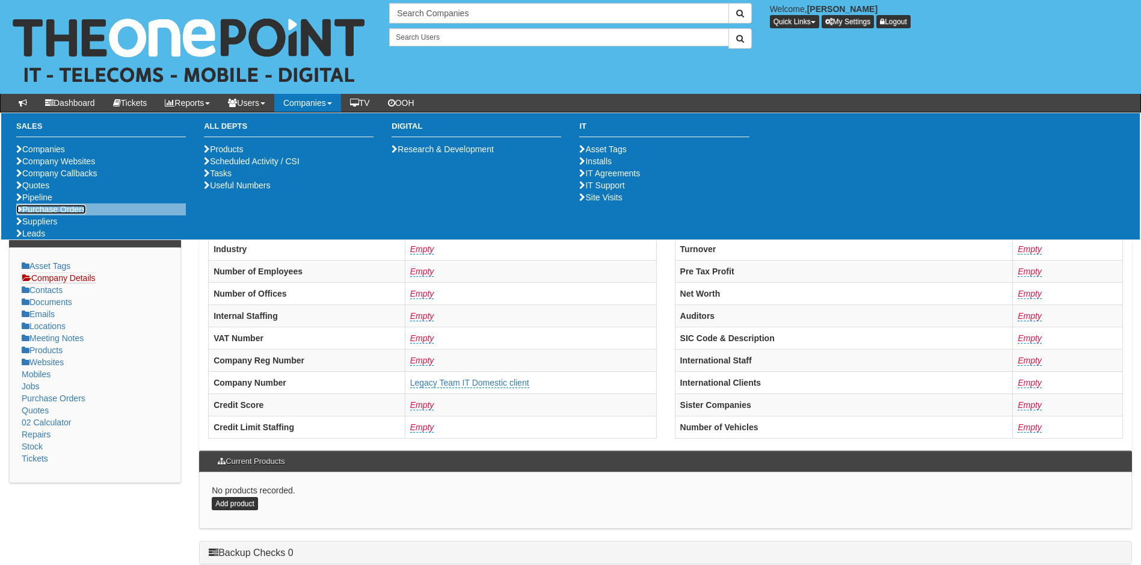
click at [82, 214] on link "Purchase Orders" at bounding box center [51, 210] width 70 height 10
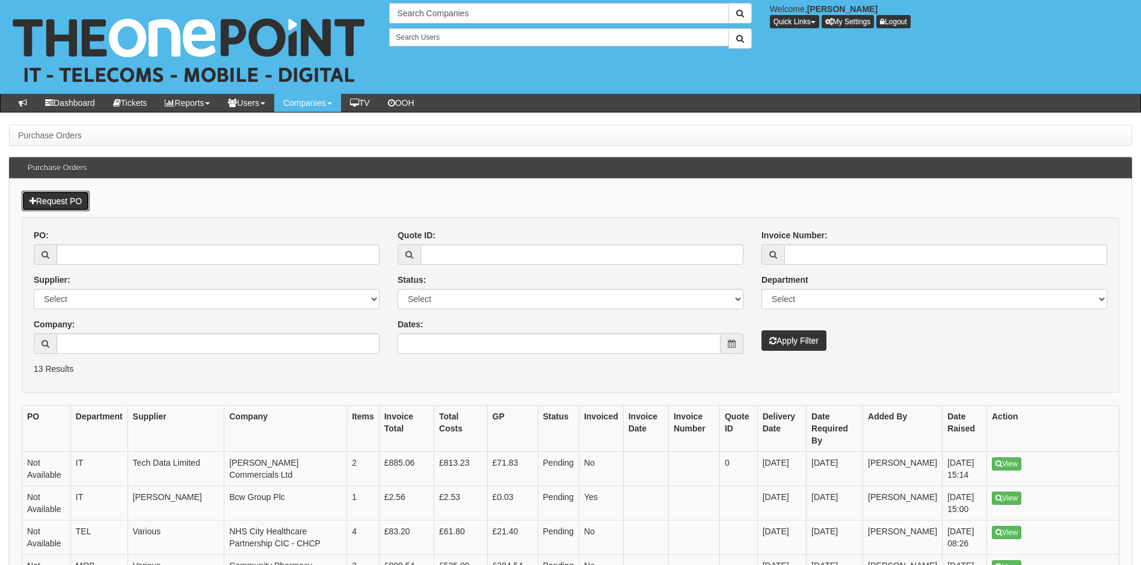
click at [54, 200] on link "Request PO" at bounding box center [56, 201] width 68 height 20
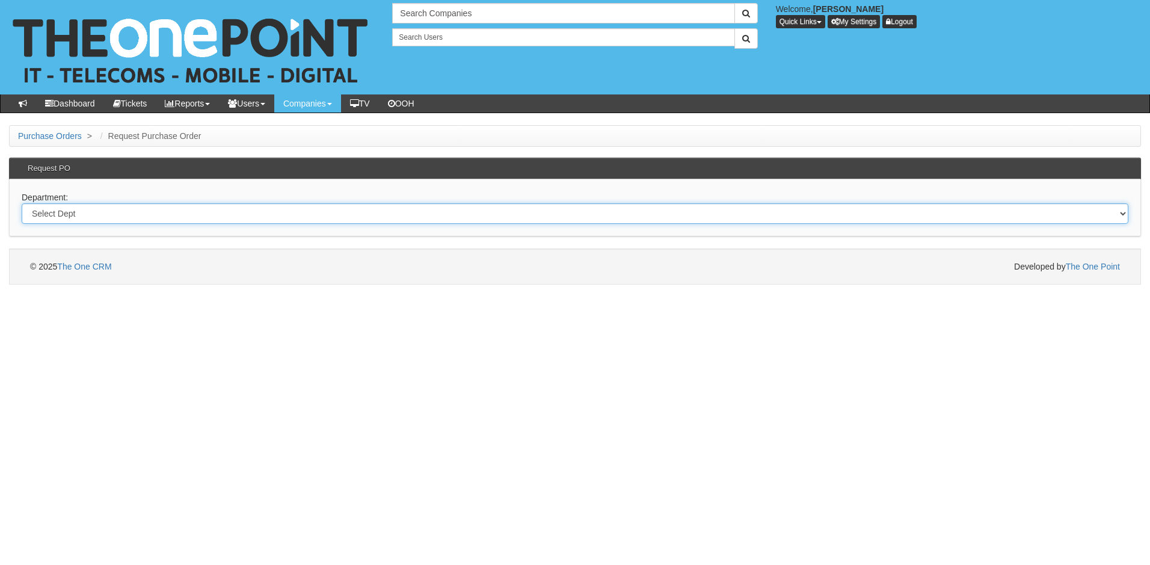
click at [95, 212] on select "Select Dept Digital Internal IT Mobiles Marketing Telecoms" at bounding box center [575, 213] width 1107 height 20
select select "?pipeID=&dept=IT"
click at [22, 203] on select "Select Dept Digital Internal IT Mobiles Marketing Telecoms" at bounding box center [575, 213] width 1107 height 20
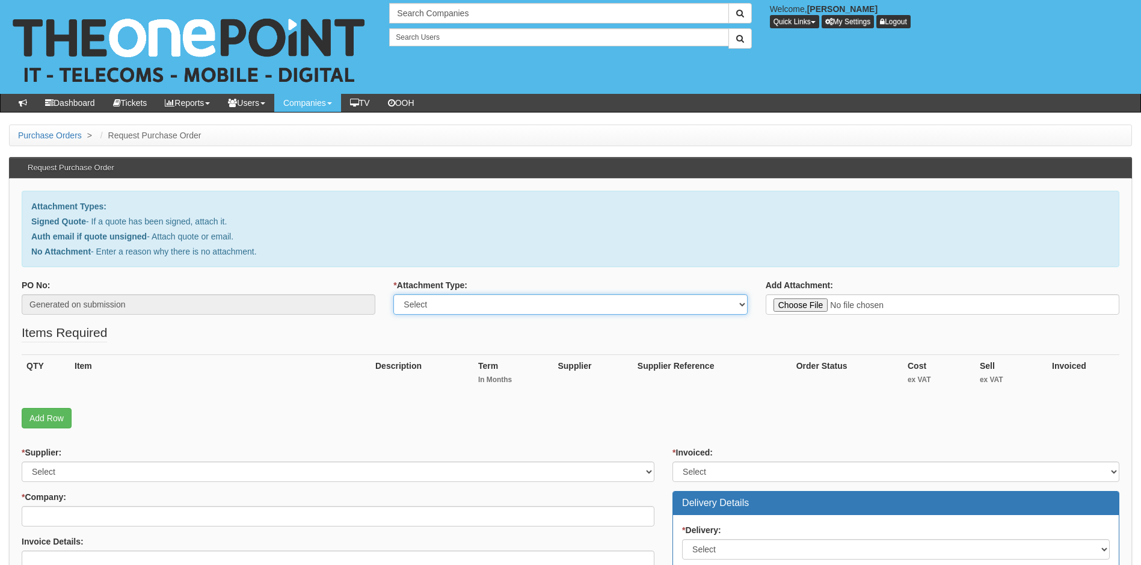
click at [451, 306] on select "Select Signed Quote Auth email with quote if unsigned No Attachment" at bounding box center [570, 304] width 354 height 20
select select "No Attachment"
click at [393, 294] on select "Select Signed Quote Auth email with quote if unsigned No Attachment" at bounding box center [570, 304] width 354 height 20
drag, startPoint x: 834, startPoint y: 300, endPoint x: 835, endPoint y: 306, distance: 6.1
click at [833, 301] on textarea "Reason for no attachment:" at bounding box center [943, 304] width 354 height 20
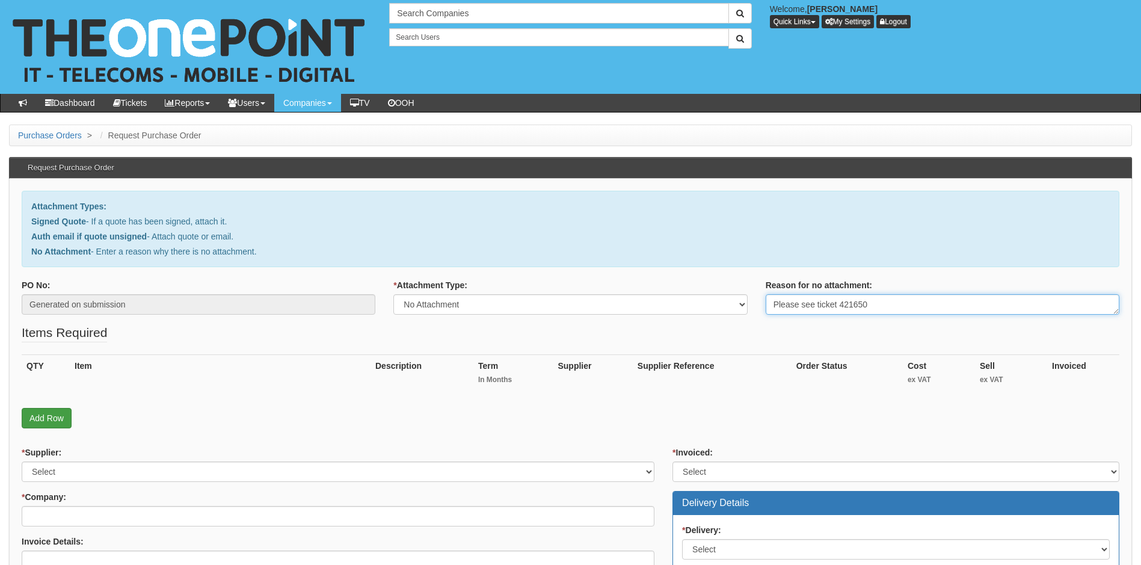
type textarea "Please see ticket 421650"
click at [46, 418] on link "Add Row" at bounding box center [47, 418] width 50 height 20
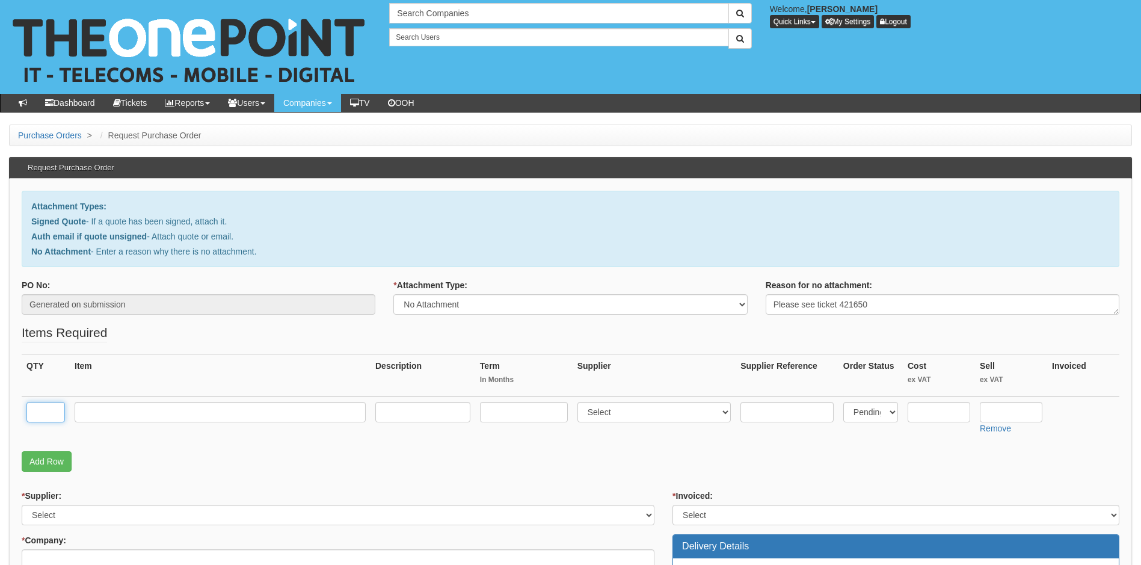
click at [49, 414] on input "text" at bounding box center [45, 412] width 38 height 20
type input "1"
click at [111, 411] on input "text" at bounding box center [220, 412] width 291 height 20
click at [115, 412] on input "Remote Support" at bounding box center [220, 412] width 291 height 20
click at [212, 413] on input "Remote IT Support" at bounding box center [220, 412] width 291 height 20
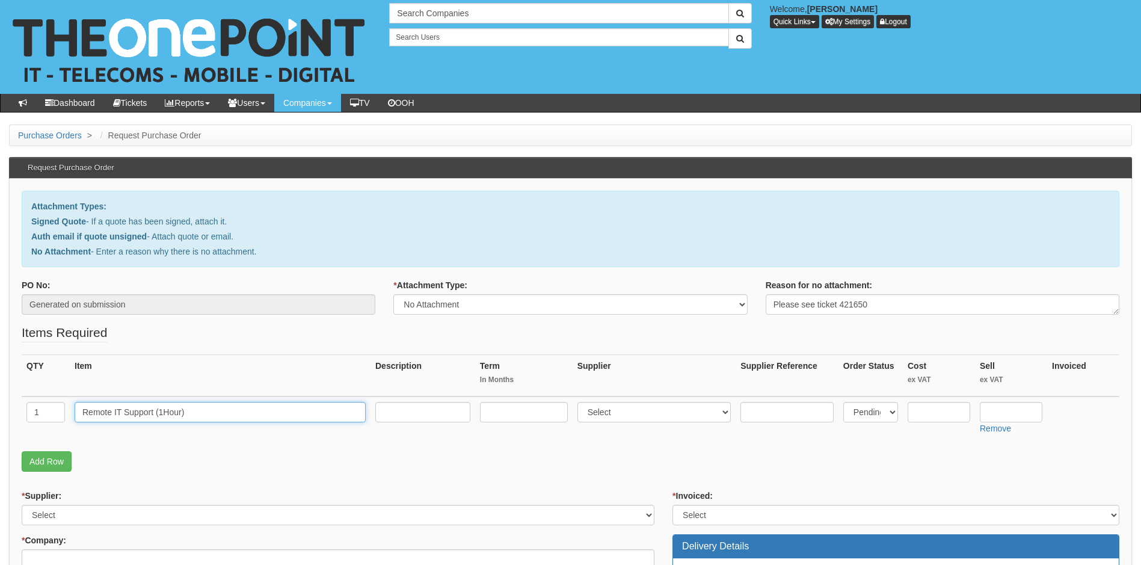
type input "Remote IT Support (1Hour)"
drag, startPoint x: 660, startPoint y: 414, endPoint x: 665, endPoint y: 419, distance: 6.4
click at [660, 414] on select "Select 123 REG.co.uk 1Password 3 4Gon AA Jones Electric Ltd Abzorb Access Group…" at bounding box center [654, 412] width 154 height 20
click at [636, 417] on select "Select 123 REG.co.uk 1Password 3 4Gon AA Jones Electric Ltd Abzorb Access Group…" at bounding box center [654, 412] width 154 height 20
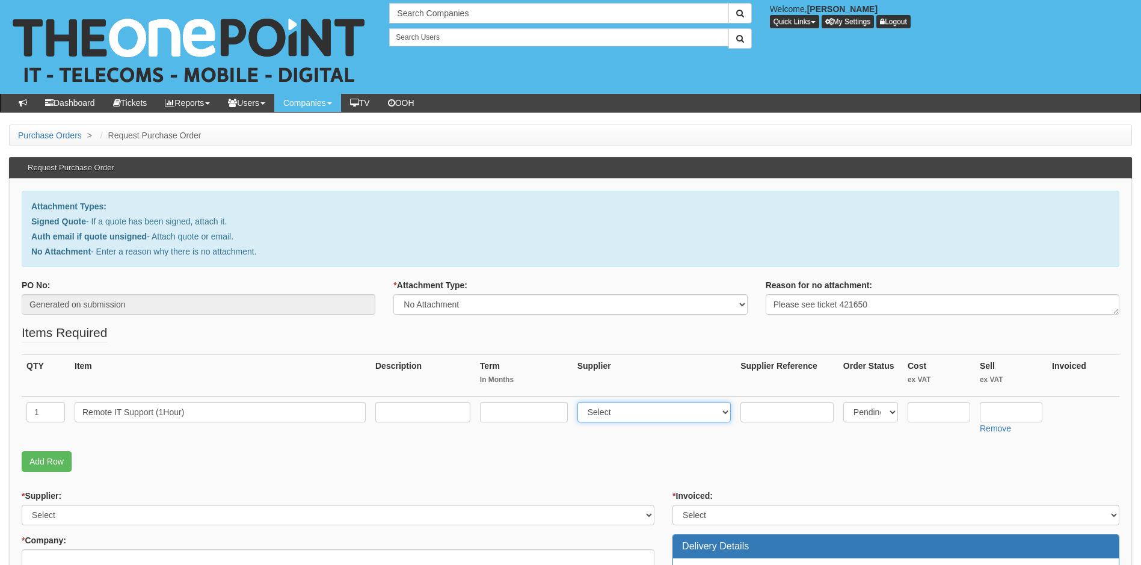
select select "81"
click at [580, 402] on select "Select 123 REG.co.uk 1Password 3 4Gon AA Jones Electric Ltd Abzorb Access Group…" at bounding box center [654, 412] width 154 height 20
click at [928, 414] on input "text" at bounding box center [939, 412] width 63 height 20
type input "0"
click at [989, 411] on input "text" at bounding box center [1011, 412] width 63 height 20
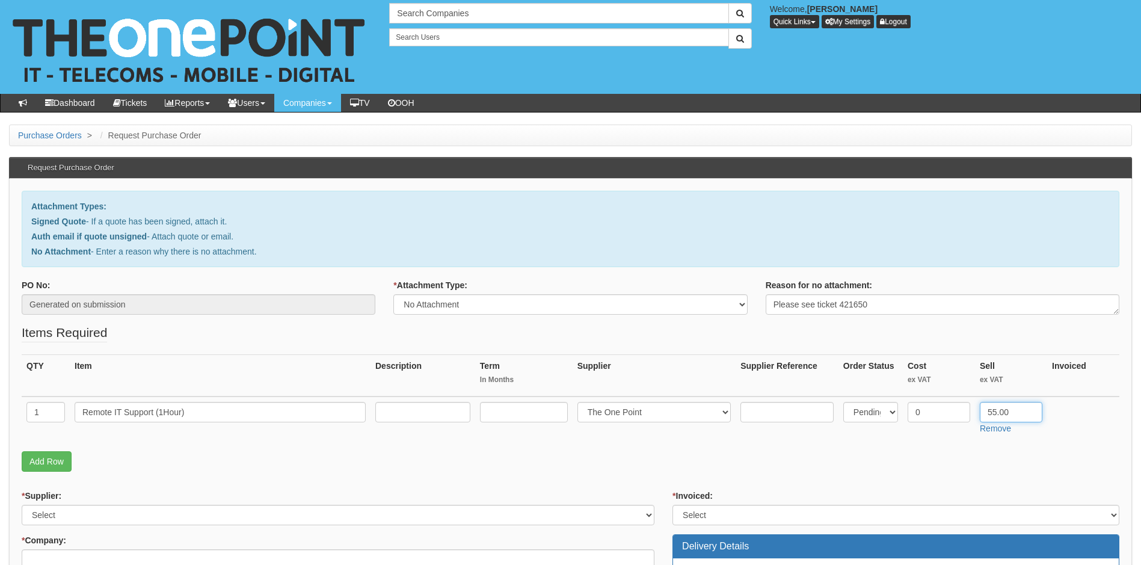
type input "55.00"
click at [784, 460] on p "Add Row" at bounding box center [571, 461] width 1098 height 20
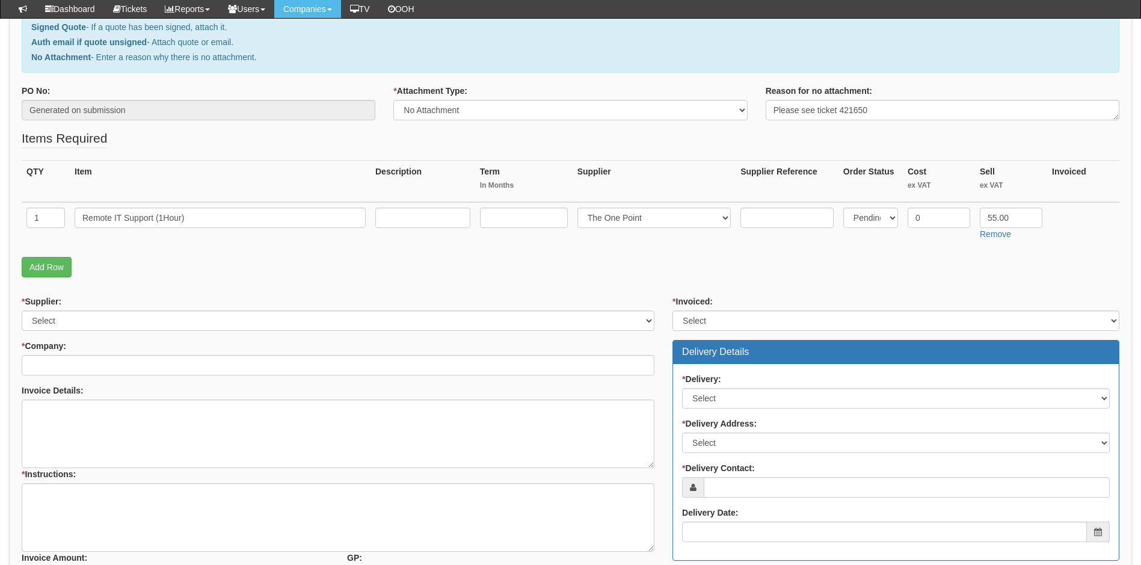
scroll to position [180, 0]
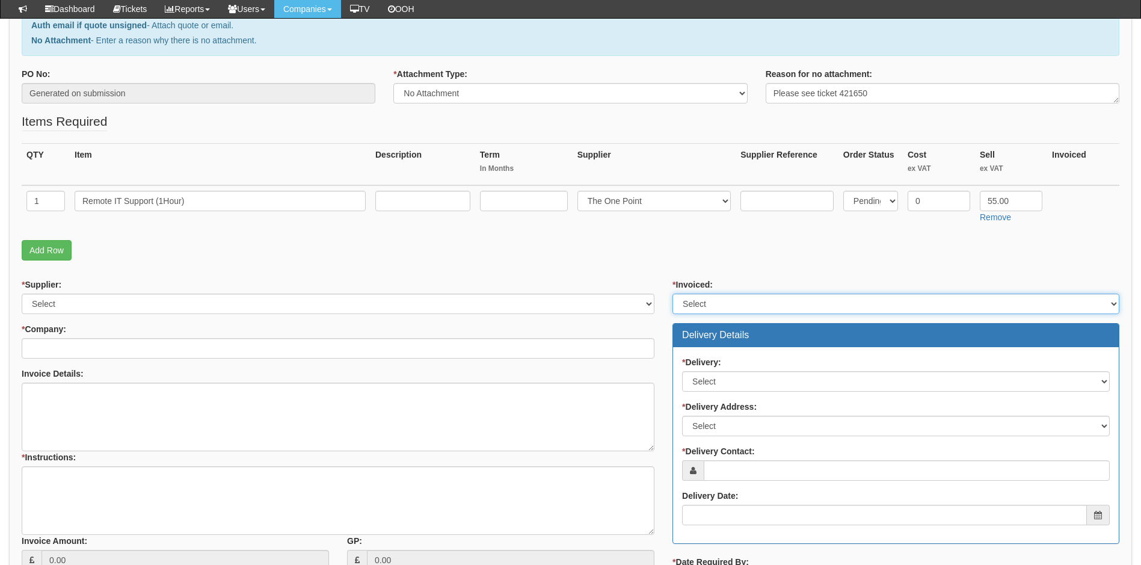
drag, startPoint x: 739, startPoint y: 307, endPoint x: 733, endPoint y: 308, distance: 6.0
click at [739, 307] on select "Select Yes No N/A STB (part of order)" at bounding box center [895, 304] width 447 height 20
select select "2"
click at [672, 294] on select "Select Yes No N/A STB (part of order)" at bounding box center [895, 304] width 447 height 20
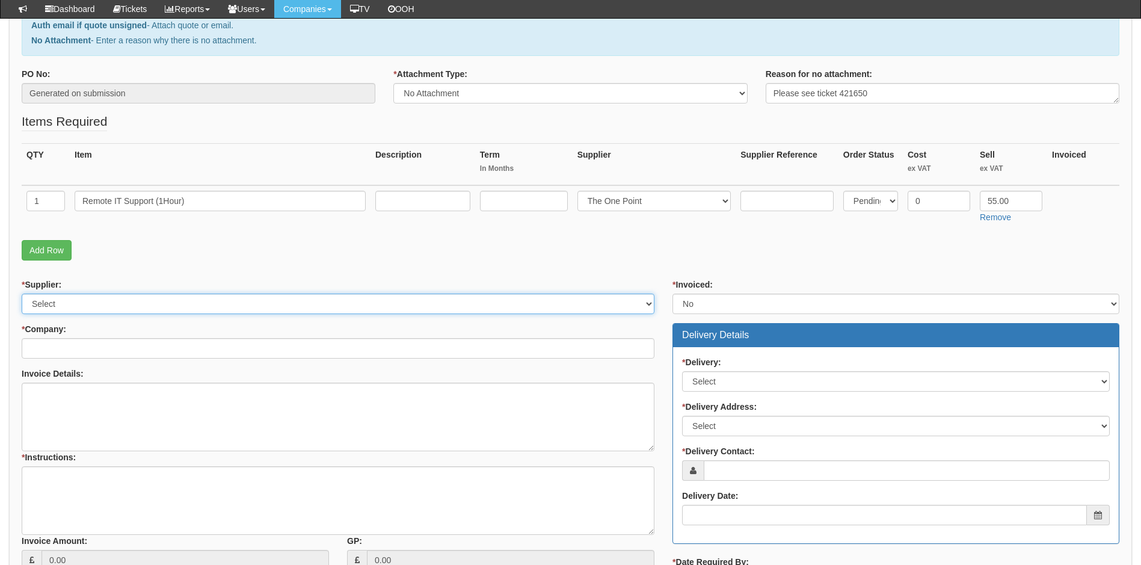
click at [249, 308] on select "Select 123 REG.co.uk 1Password 3 4Gon AA Jones Electric Ltd Abzorb Access Group…" at bounding box center [338, 304] width 633 height 20
select select "81"
click at [22, 294] on select "Select 123 REG.co.uk 1Password 3 4Gon AA Jones Electric Ltd Abzorb Access Group…" at bounding box center [338, 304] width 633 height 20
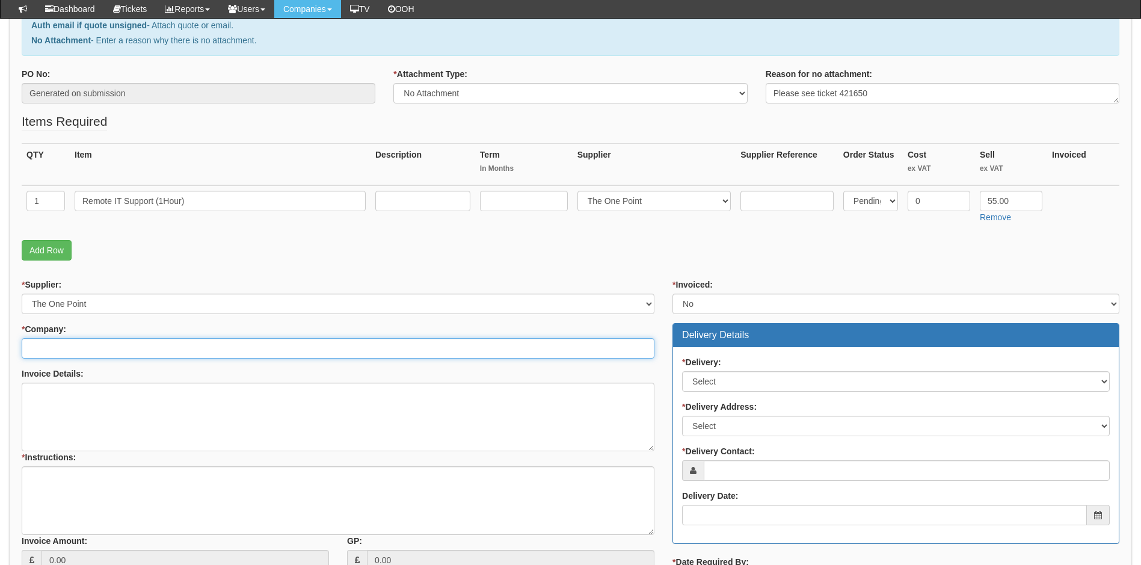
click at [121, 352] on input "* Company:" at bounding box center [338, 348] width 633 height 20
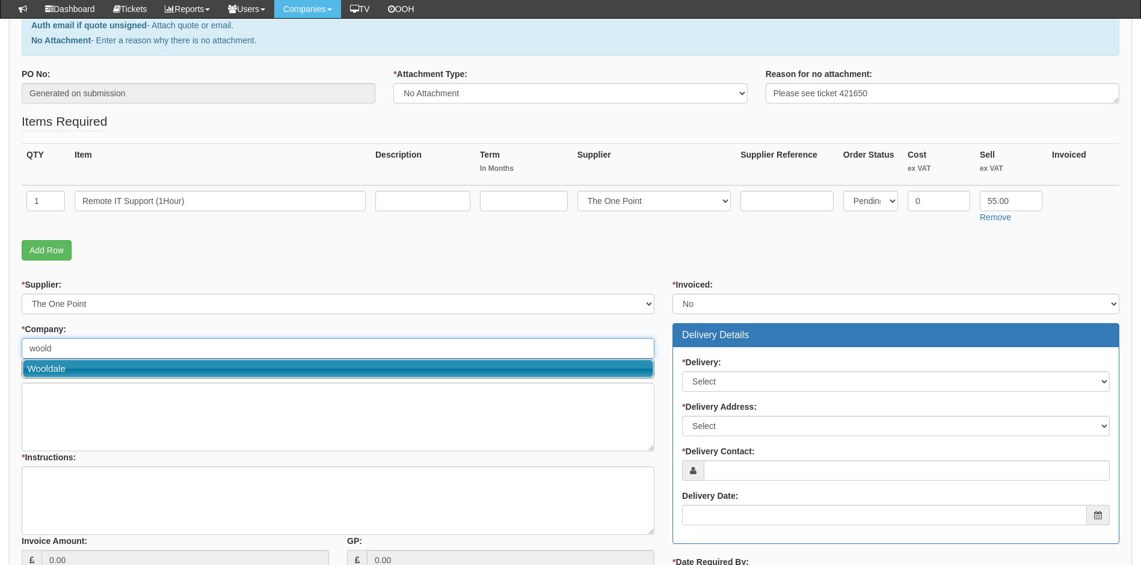
drag, startPoint x: 68, startPoint y: 366, endPoint x: 78, endPoint y: 375, distance: 13.6
click at [68, 365] on link "Wooldale" at bounding box center [338, 368] width 630 height 17
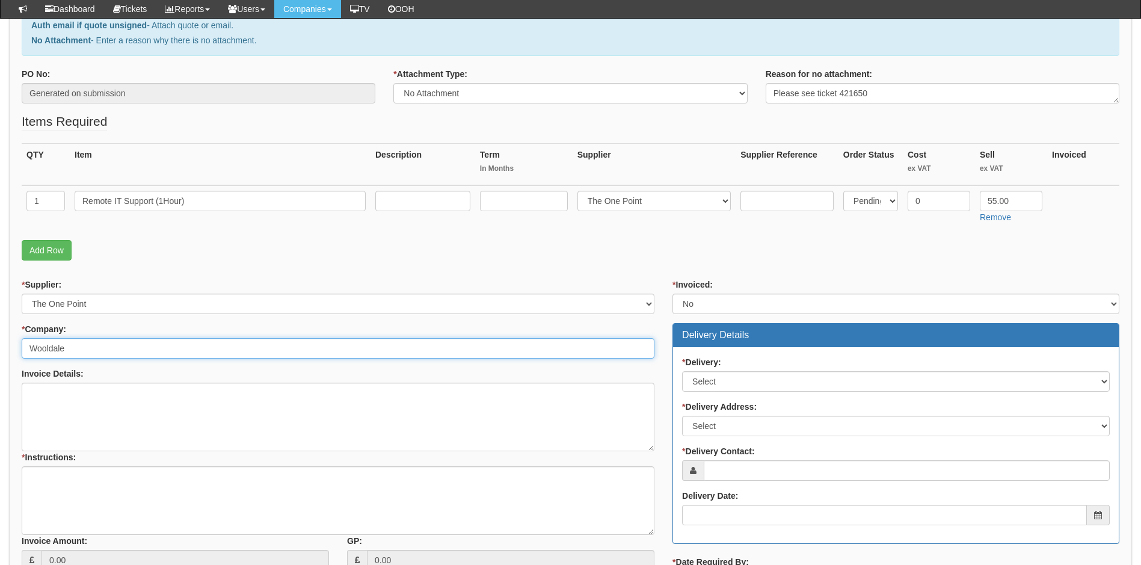
type input "Wooldale"
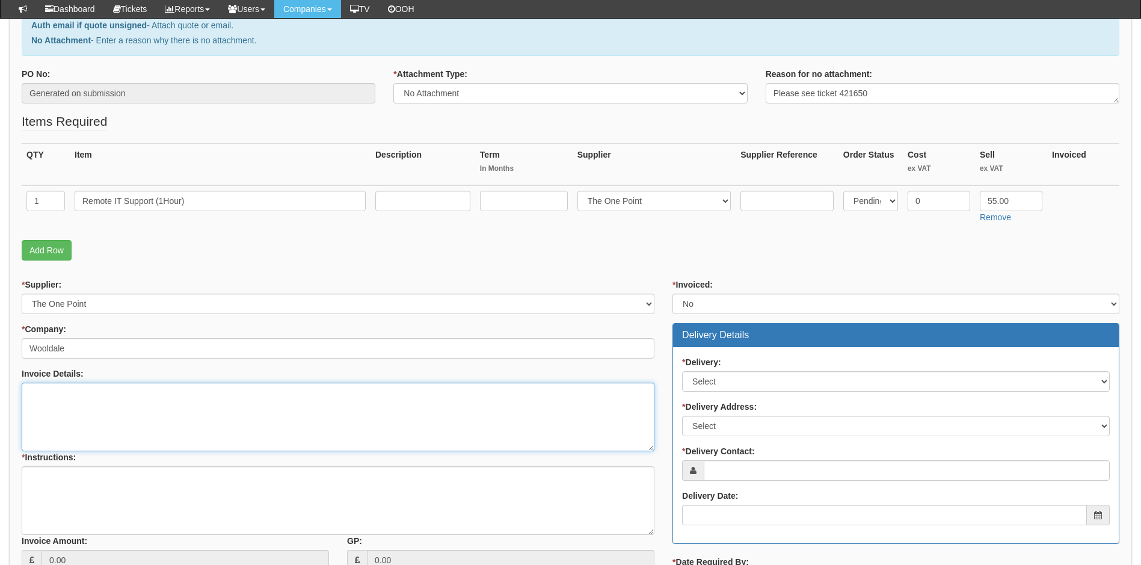
click at [70, 401] on textarea "Invoice Details:" at bounding box center [338, 417] width 633 height 69
click at [44, 399] on textarea "Invoice Details:" at bounding box center [338, 417] width 633 height 69
click at [149, 390] on textarea "30 minutes remote support by connor Wharton to be" at bounding box center [338, 417] width 633 height 69
click at [267, 391] on textarea "30 minutes remote support by Connor Wharton to be" at bounding box center [338, 417] width 633 height 69
click at [262, 393] on textarea "30 minutes remote support by Connor Wharton to be invoiced" at bounding box center [338, 417] width 633 height 69
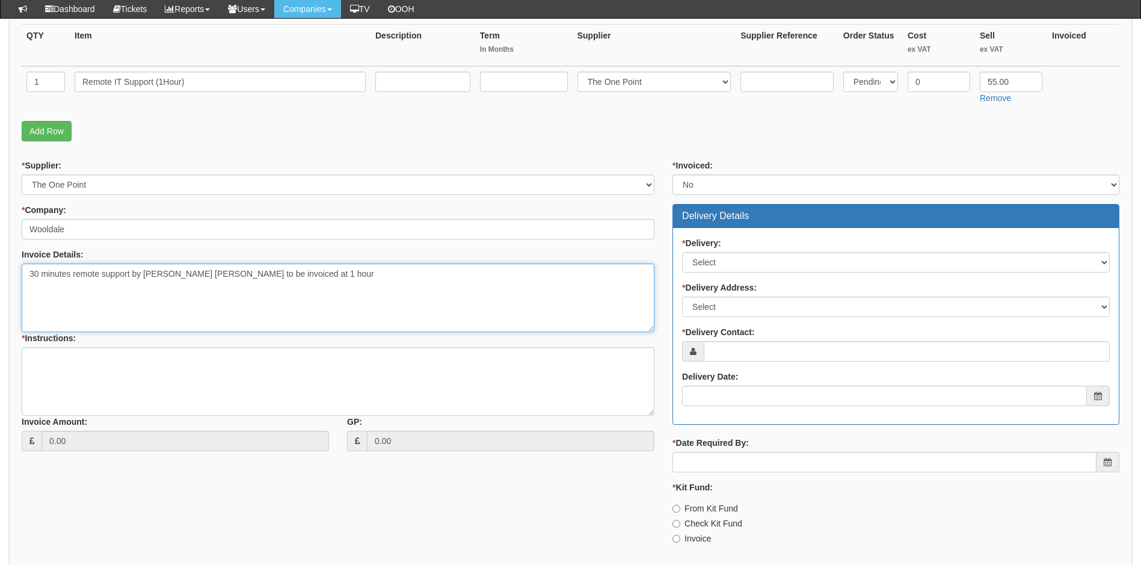
scroll to position [301, 0]
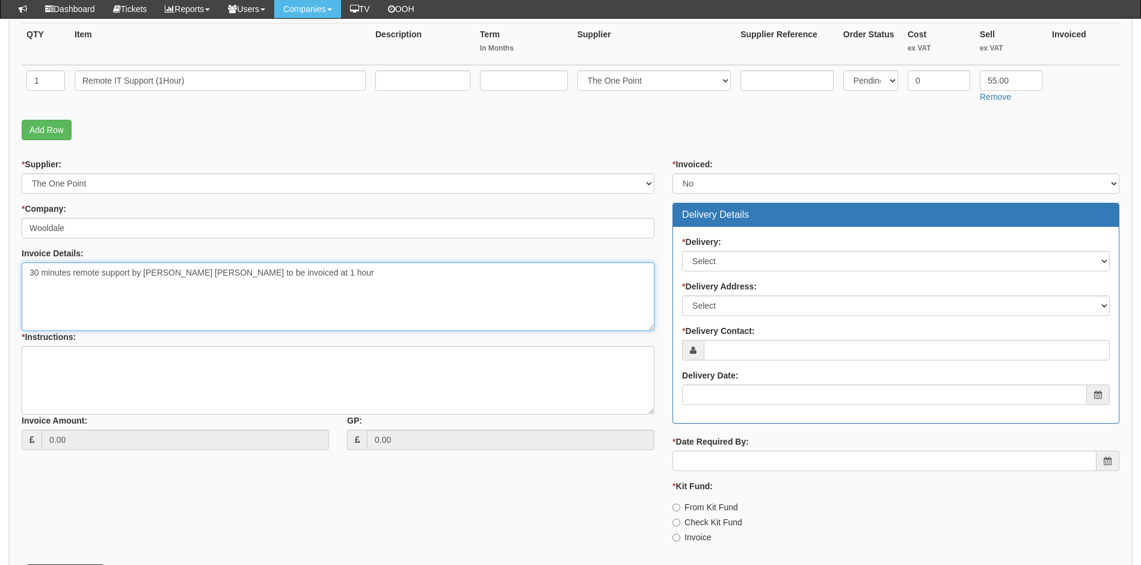
type textarea "30 minutes remote support by [PERSON_NAME] [PERSON_NAME] to be invoiced at 1 ho…"
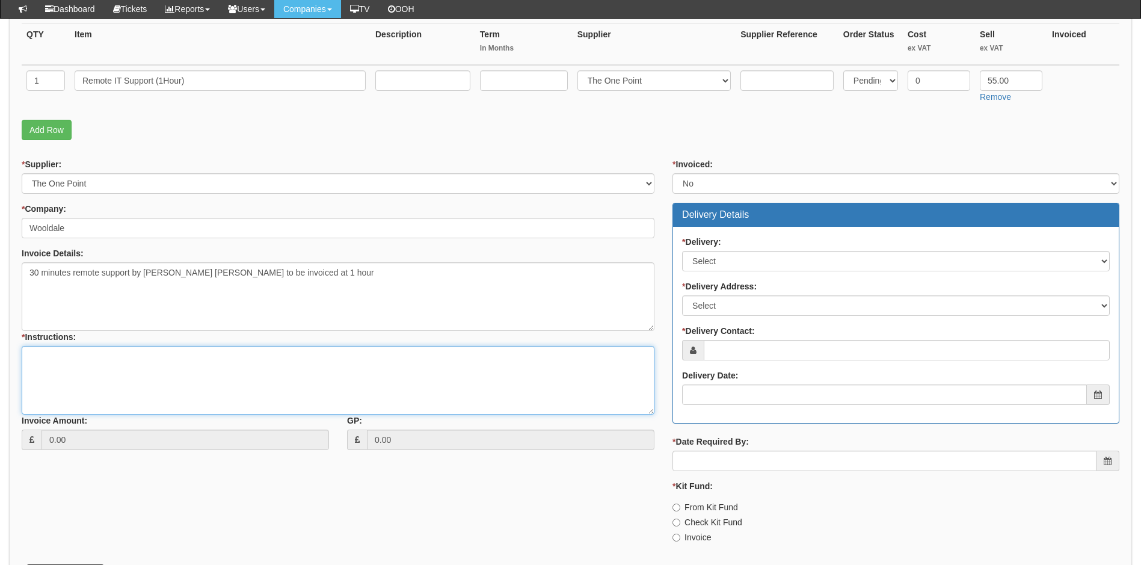
click at [126, 367] on textarea "* Instructions:" at bounding box center [338, 380] width 633 height 69
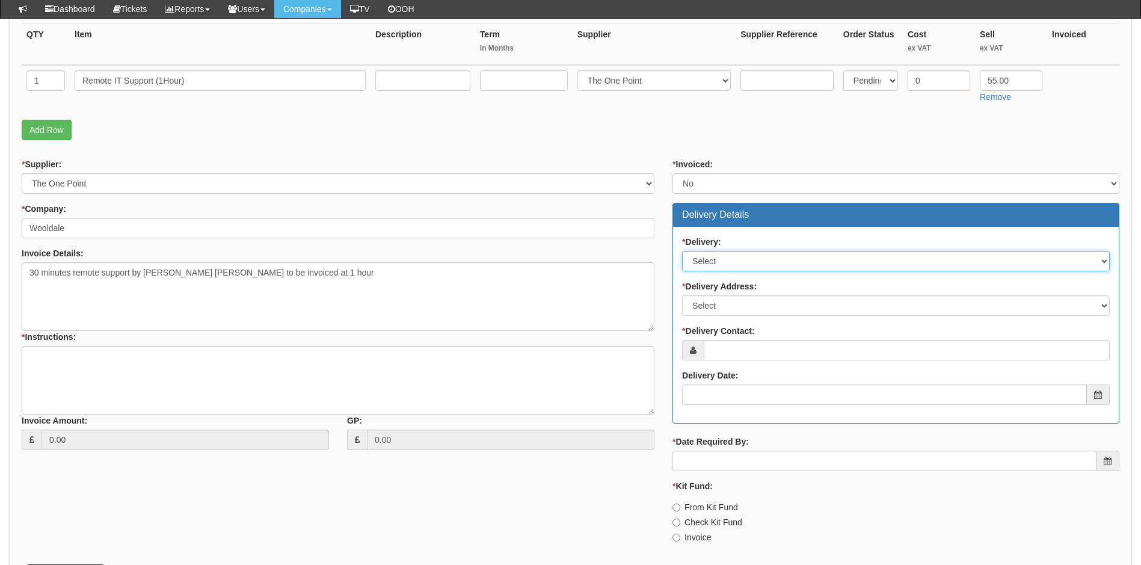
click at [754, 256] on select "Select No Not Applicable Yes" at bounding box center [896, 261] width 428 height 20
select select "2"
click at [682, 251] on select "Select No Not Applicable Yes" at bounding box center [896, 261] width 428 height 20
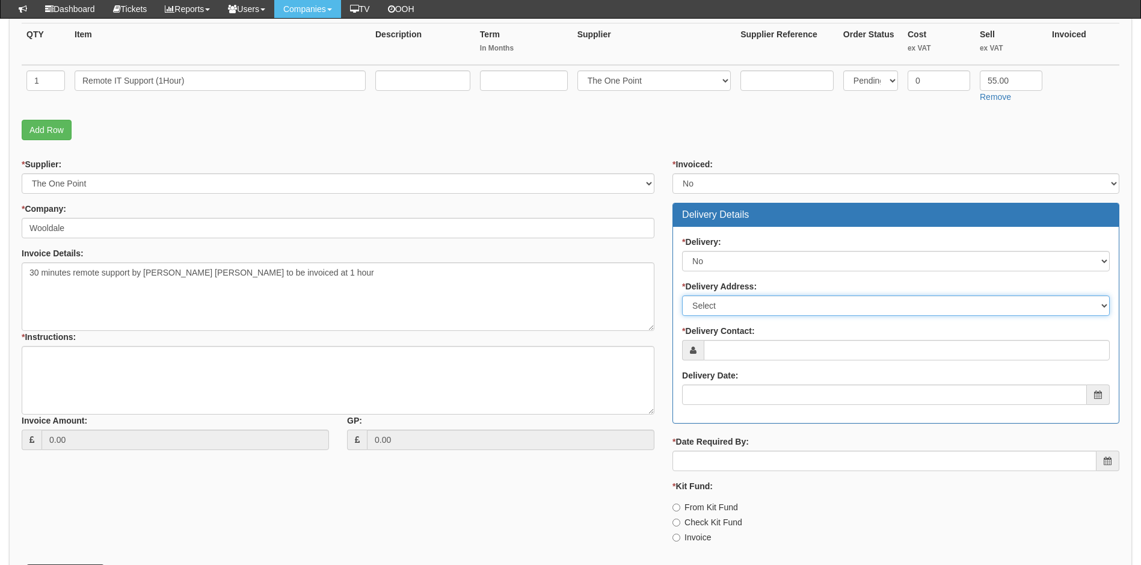
click at [725, 307] on select "Select Not Applicable Main Address - LL68 0TS Other" at bounding box center [896, 305] width 428 height 20
select select "N/A"
click at [682, 295] on select "Select Not Applicable Main Address - LL68 0TS Other" at bounding box center [896, 305] width 428 height 20
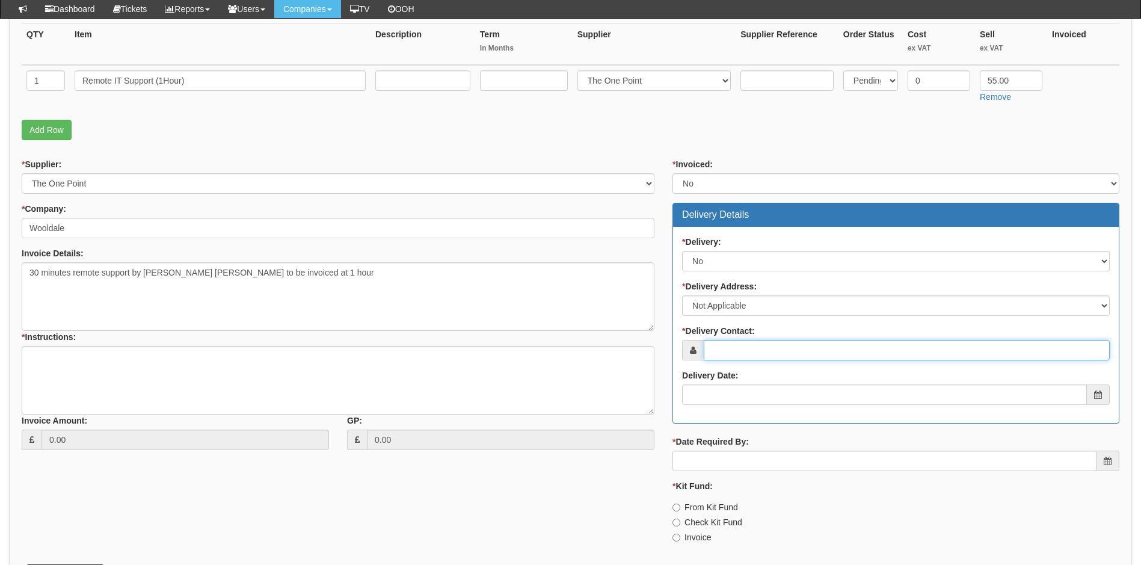
click at [737, 350] on input "* Delivery Contact:" at bounding box center [907, 350] width 406 height 20
type input "[PERSON_NAME]"
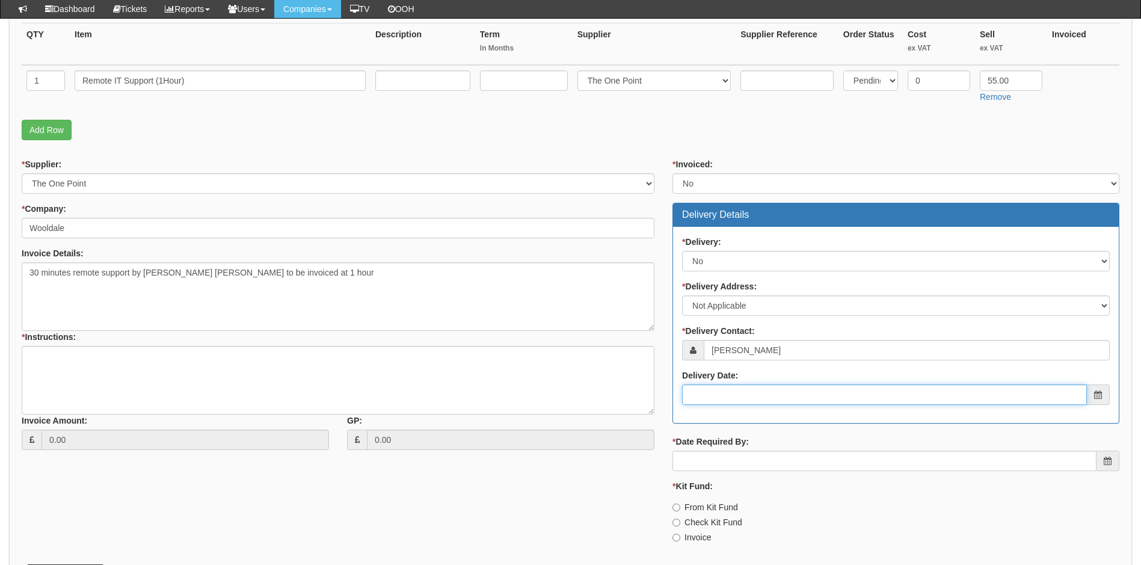
click at [725, 403] on input "Delivery Date:" at bounding box center [884, 394] width 405 height 20
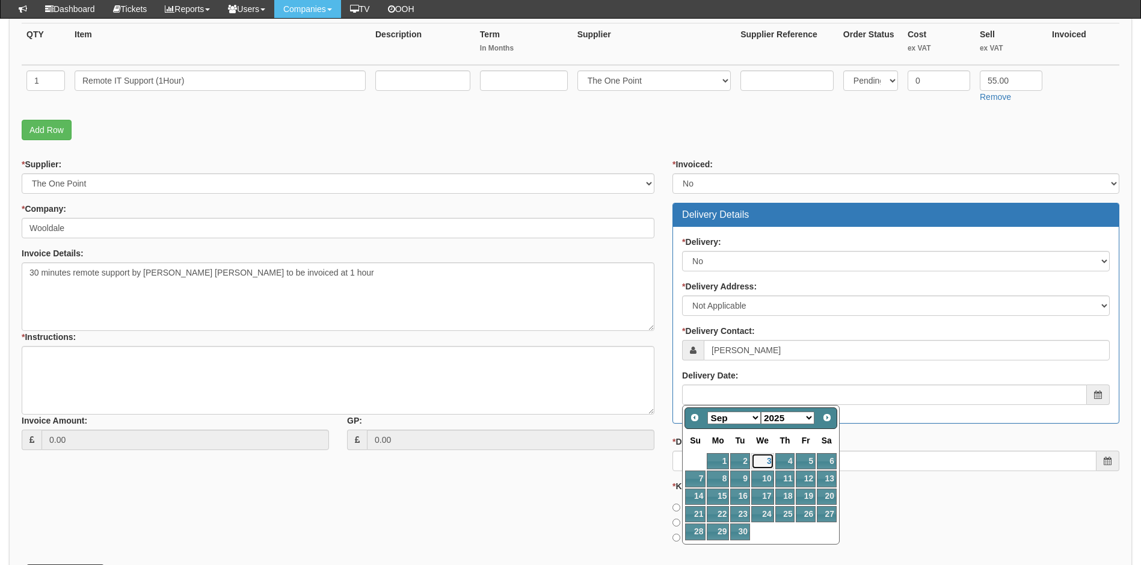
click at [768, 457] on link "3" at bounding box center [762, 461] width 23 height 16
type input "2025-09-03"
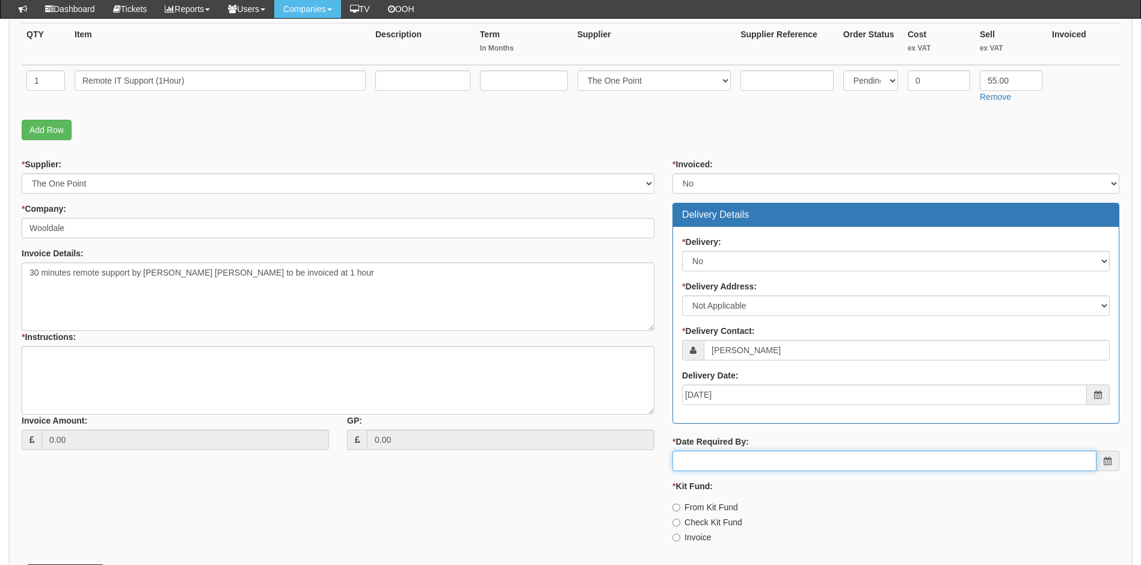
click at [721, 460] on input "* Date Required By:" at bounding box center [884, 461] width 424 height 20
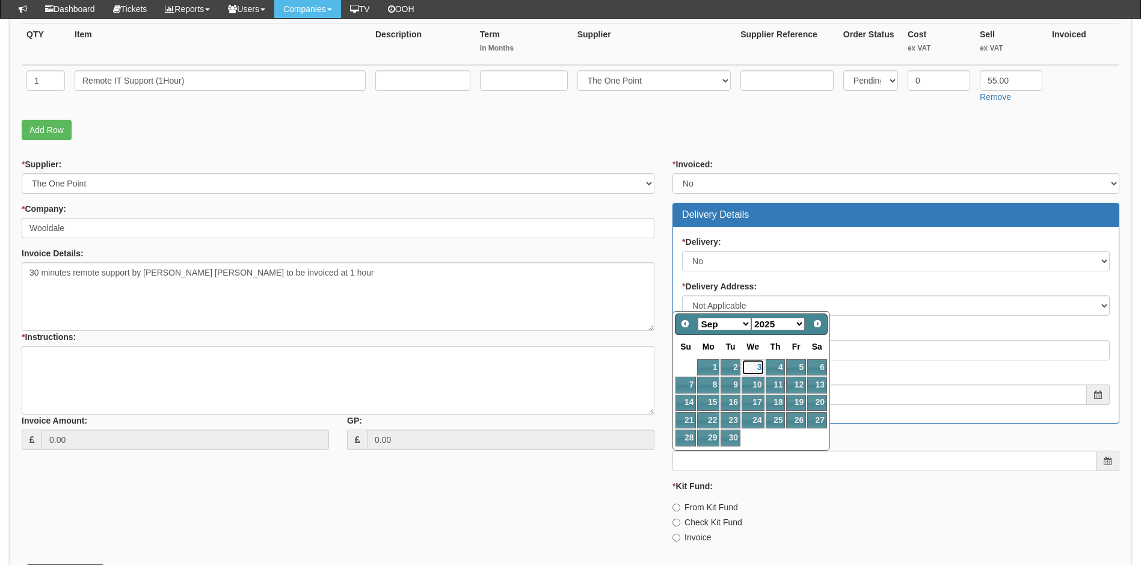
click at [758, 368] on link "3" at bounding box center [753, 367] width 23 height 16
type input "2025-09-03"
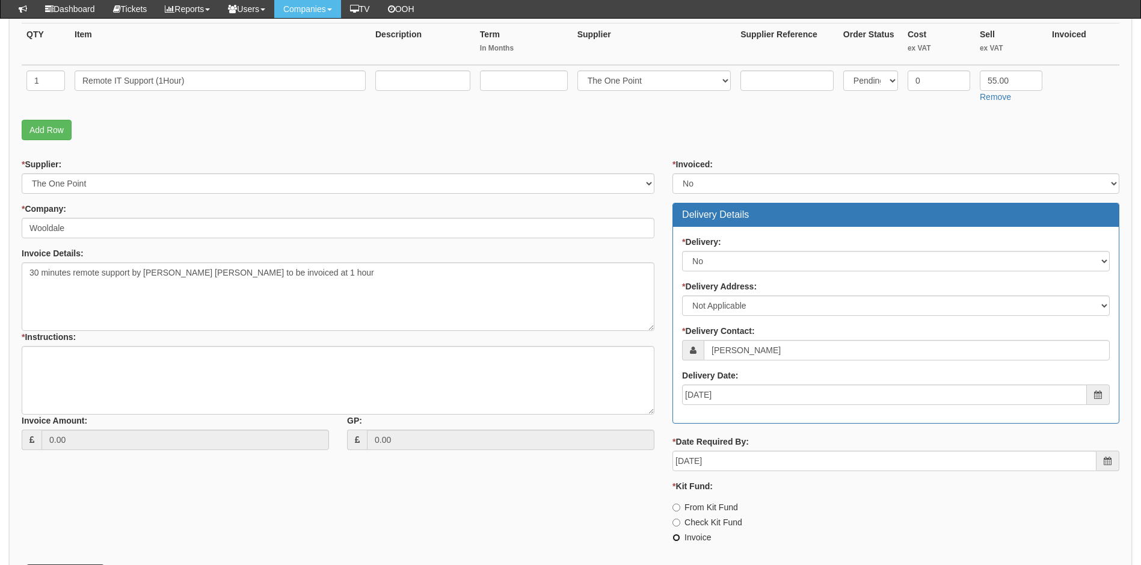
click at [677, 538] on input "Invoice" at bounding box center [676, 538] width 8 height 8
radio input "true"
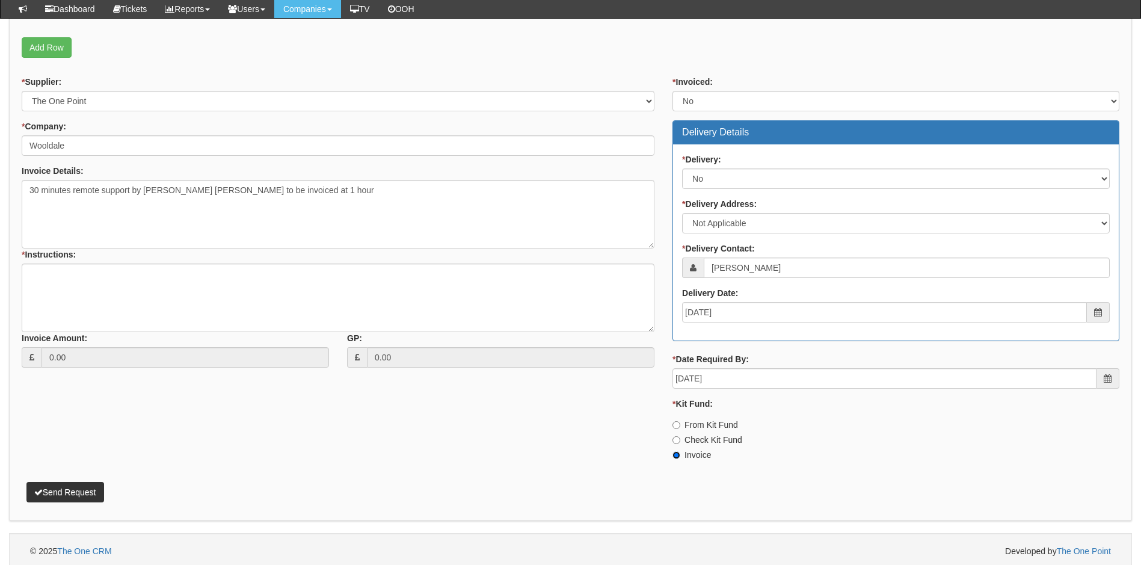
scroll to position [387, 0]
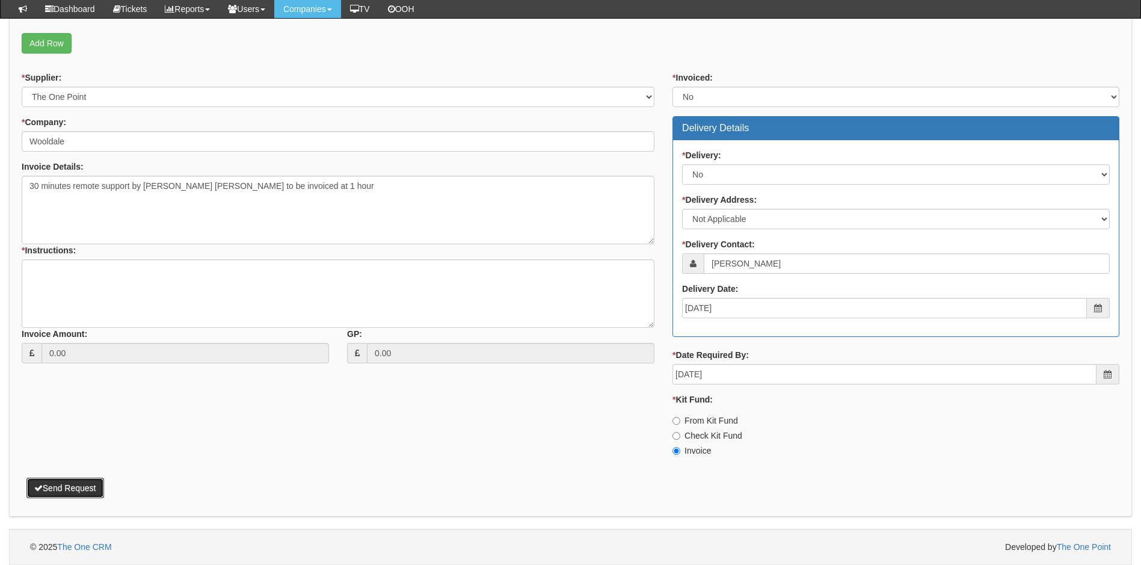
click at [79, 485] on button "Send Request" at bounding box center [65, 488] width 78 height 20
click at [94, 275] on textarea "* Instructions:" at bounding box center [338, 293] width 633 height 69
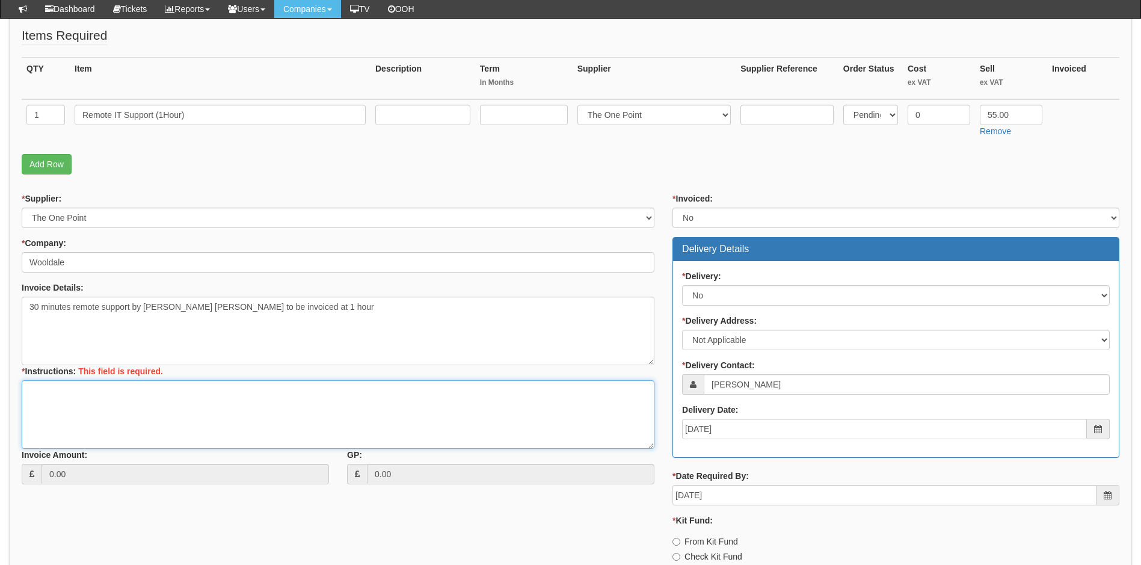
scroll to position [267, 0]
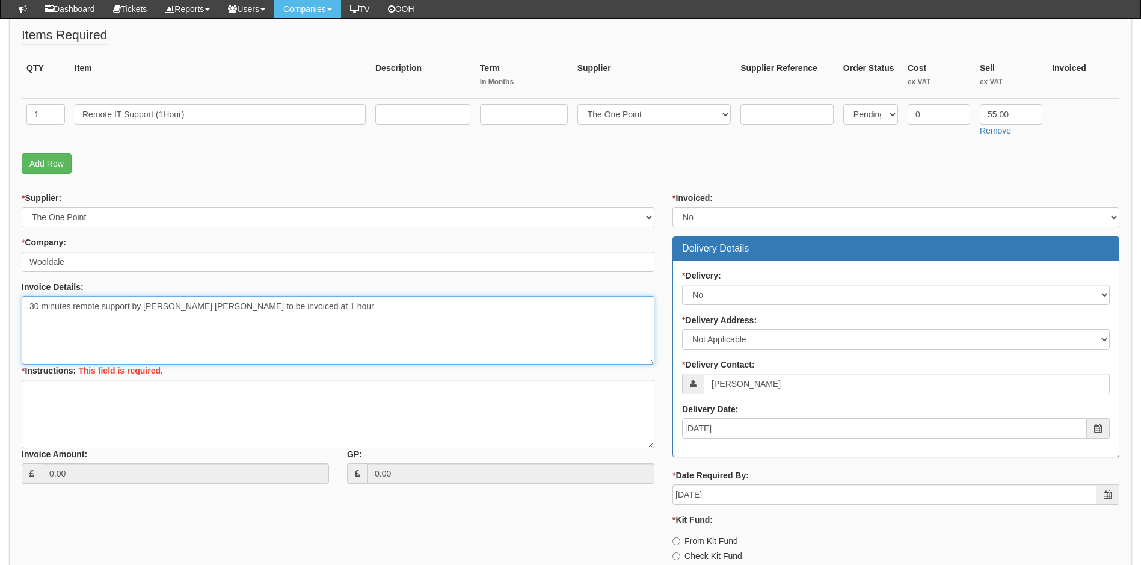
drag, startPoint x: 301, startPoint y: 303, endPoint x: -16, endPoint y: 299, distance: 317.0
click at [0, 299] on html "× Send Email × Add Appointment × Create Ticket × Create Proactive Activity × Ad…" at bounding box center [570, 209] width 1141 height 952
click at [54, 405] on textarea "* Instructions:" at bounding box center [338, 414] width 633 height 69
paste textarea "30 minutes remote support by [PERSON_NAME] [PERSON_NAME] to be invoiced at 1 ho…"
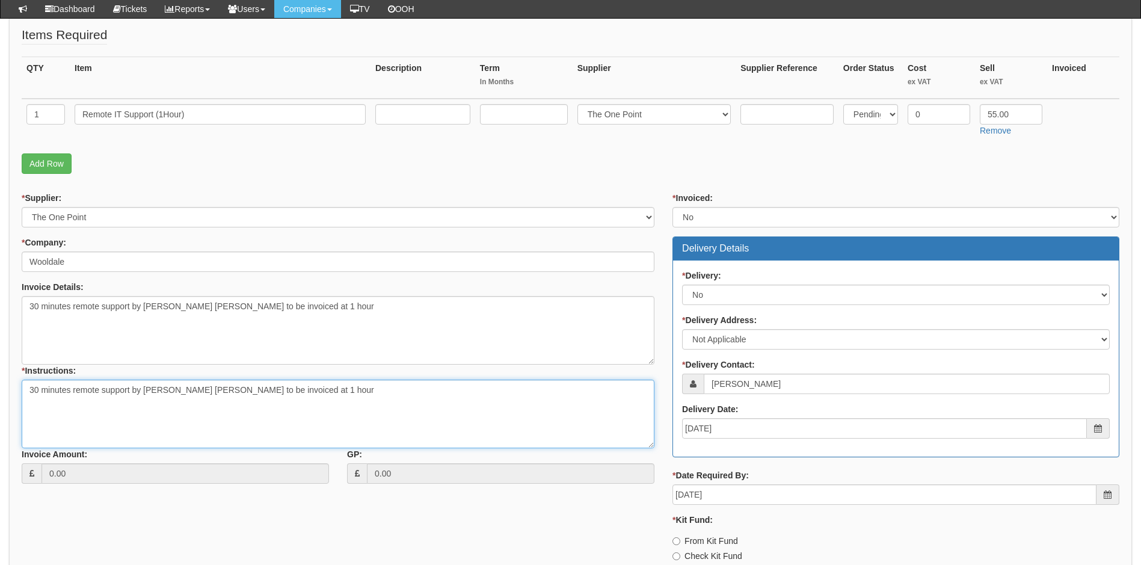
type textarea "30 minutes remote support by [PERSON_NAME] [PERSON_NAME] to be invoiced at 1 ho…"
click at [349, 525] on div "* Supplier: Select 123 REG.co.uk 1Password 3 4Gon AA Jones Electric Ltd Abzorb …" at bounding box center [571, 389] width 1116 height 394
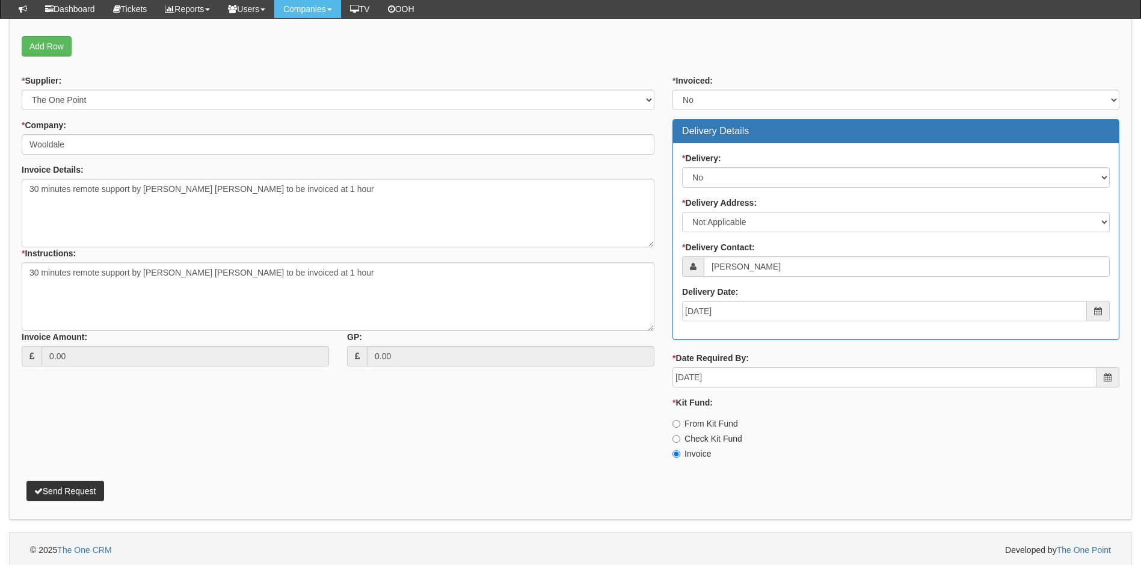
scroll to position [387, 0]
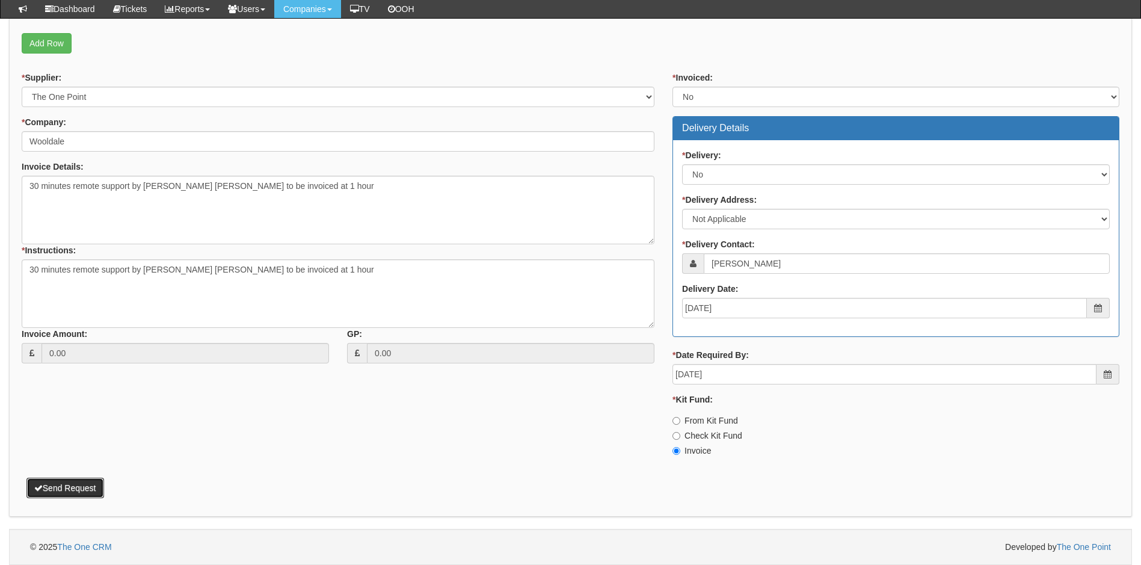
click at [80, 484] on button "Send Request" at bounding box center [65, 488] width 78 height 20
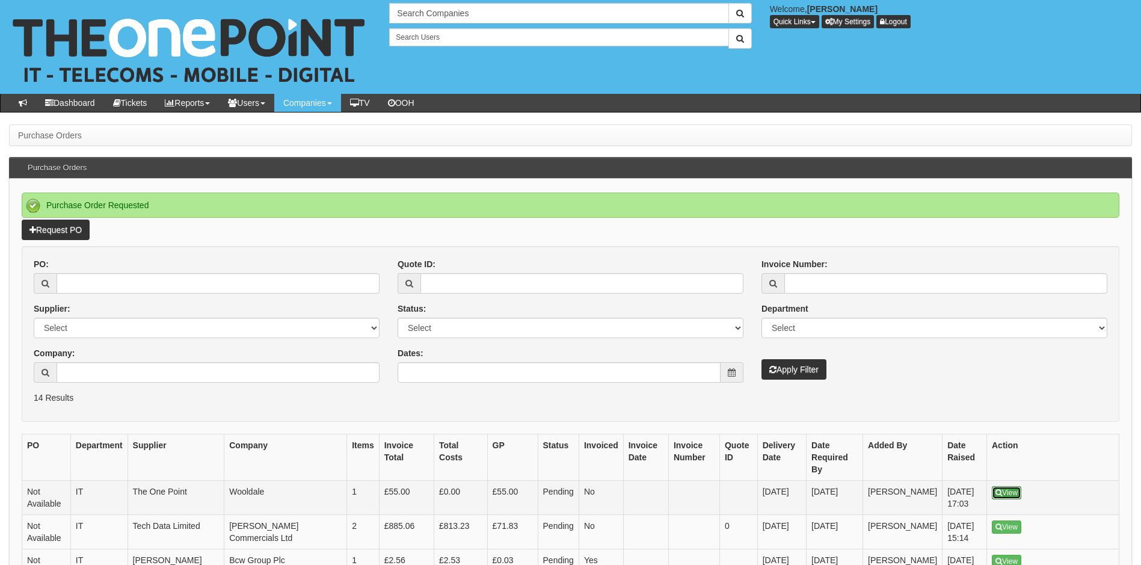
click at [1006, 486] on link "View" at bounding box center [1006, 492] width 29 height 13
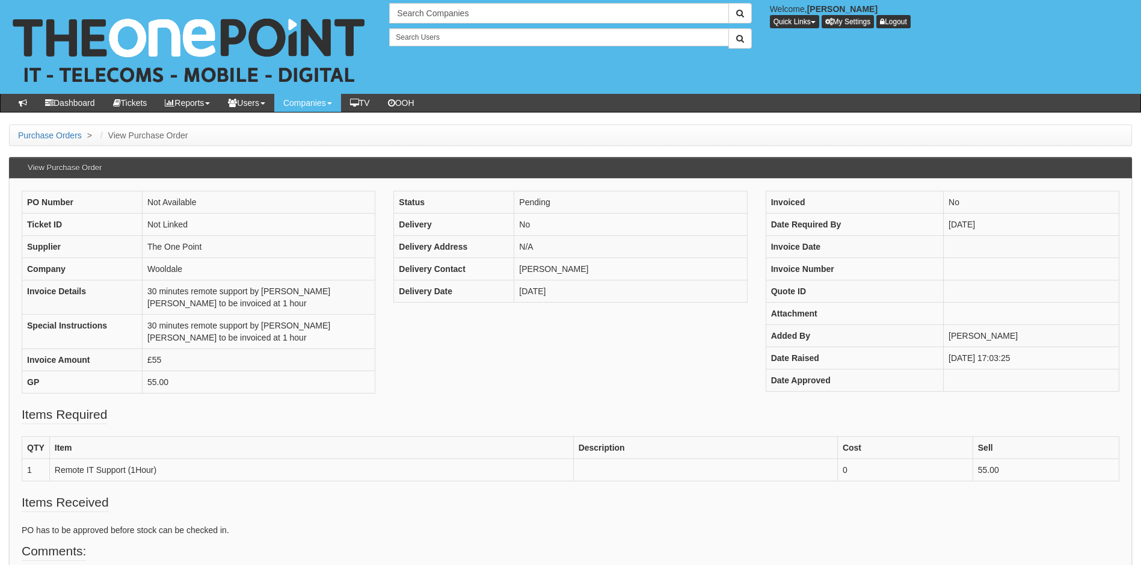
click at [472, 364] on div "PO Number Not Available Ticket ID Not Linked Supplier The One Point Company Woo…" at bounding box center [571, 298] width 1116 height 215
